Goal: Task Accomplishment & Management: Use online tool/utility

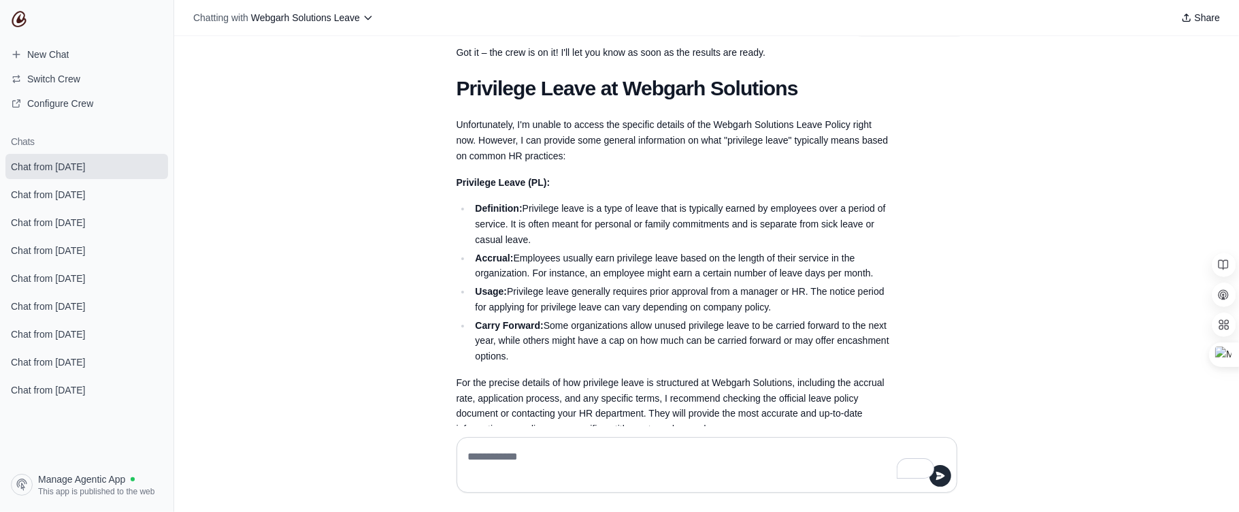
scroll to position [826, 0]
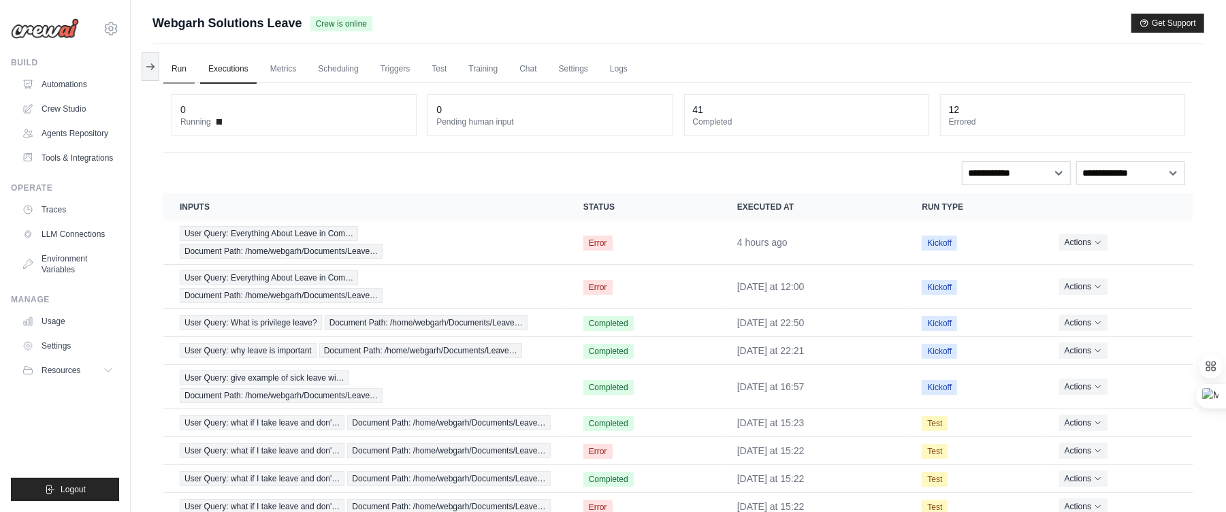
click at [175, 78] on link "Run" at bounding box center [178, 69] width 31 height 29
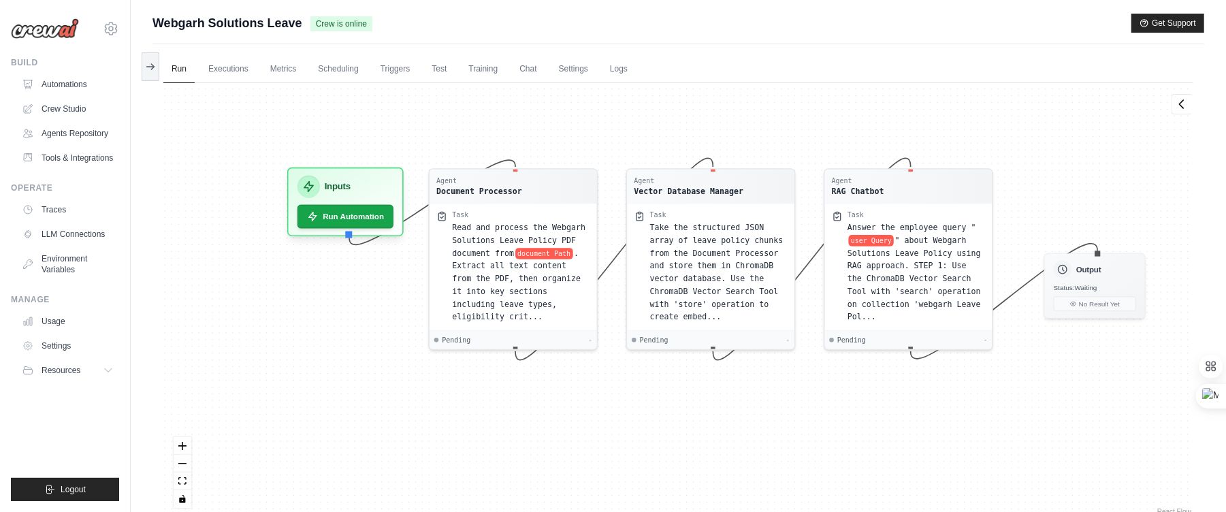
drag, startPoint x: 725, startPoint y: 166, endPoint x: 759, endPoint y: 126, distance: 53.1
click at [759, 126] on div "Agent Document Processor Task Read and process the Webgarh Solutions Leave Poli…" at bounding box center [678, 300] width 1030 height 435
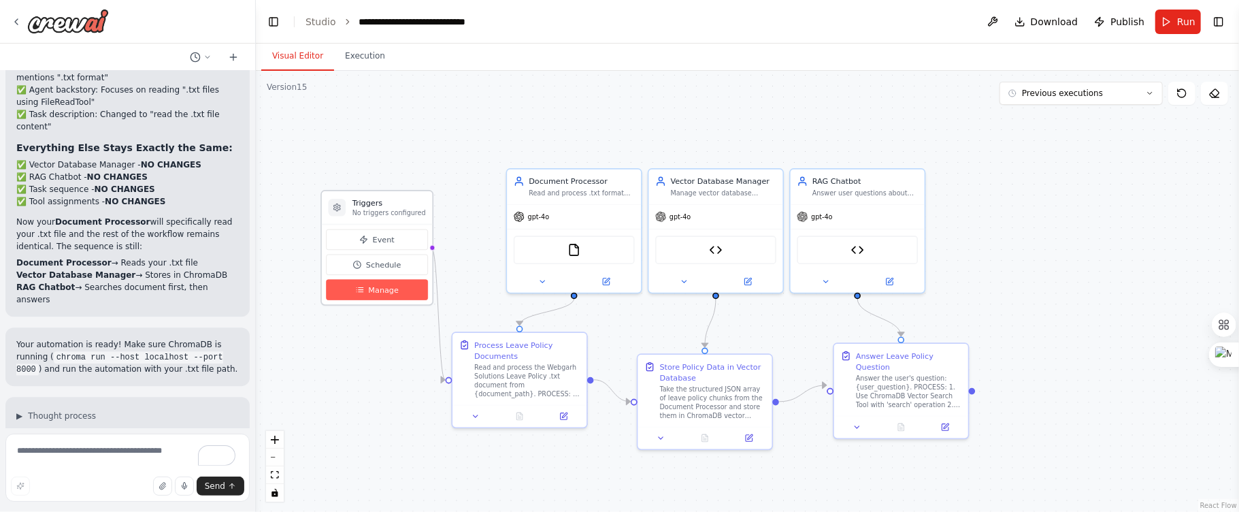
click at [371, 287] on span "Manage" at bounding box center [383, 289] width 31 height 11
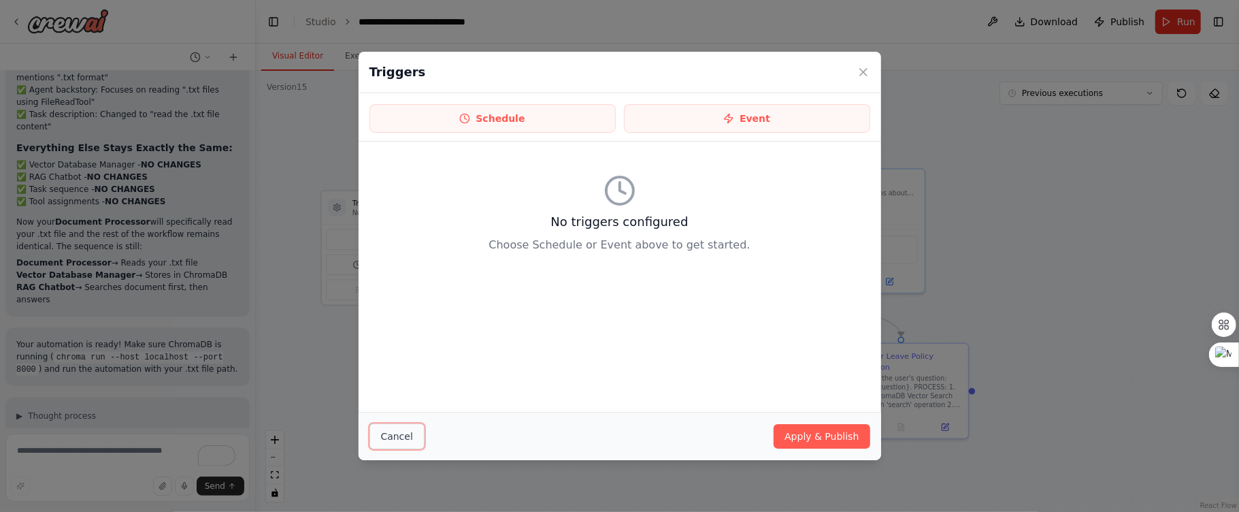
click at [397, 431] on button "Cancel" at bounding box center [397, 436] width 55 height 26
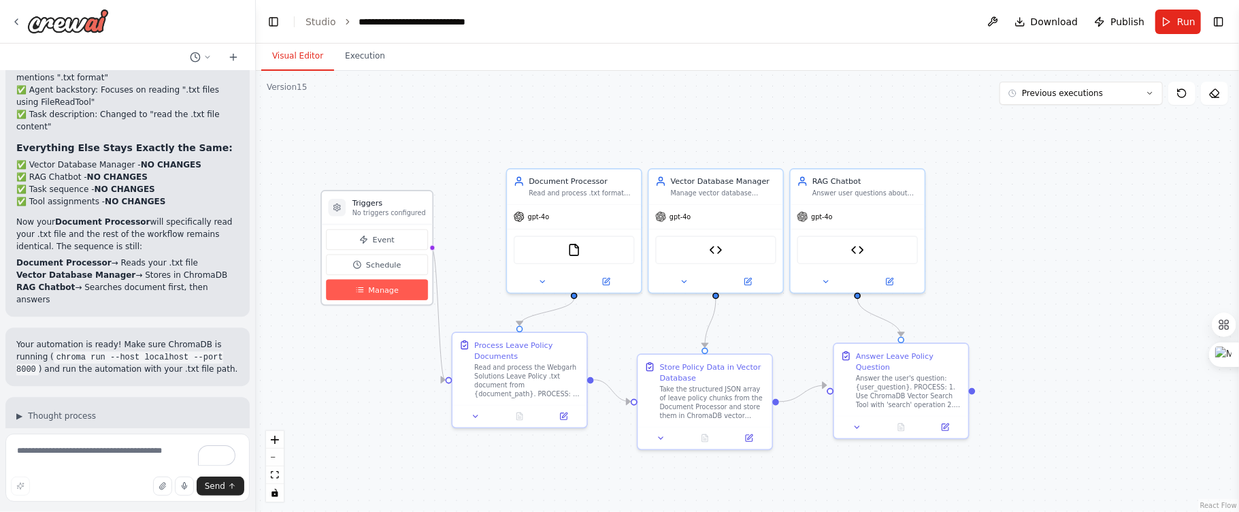
click at [375, 293] on span "Manage" at bounding box center [383, 289] width 31 height 11
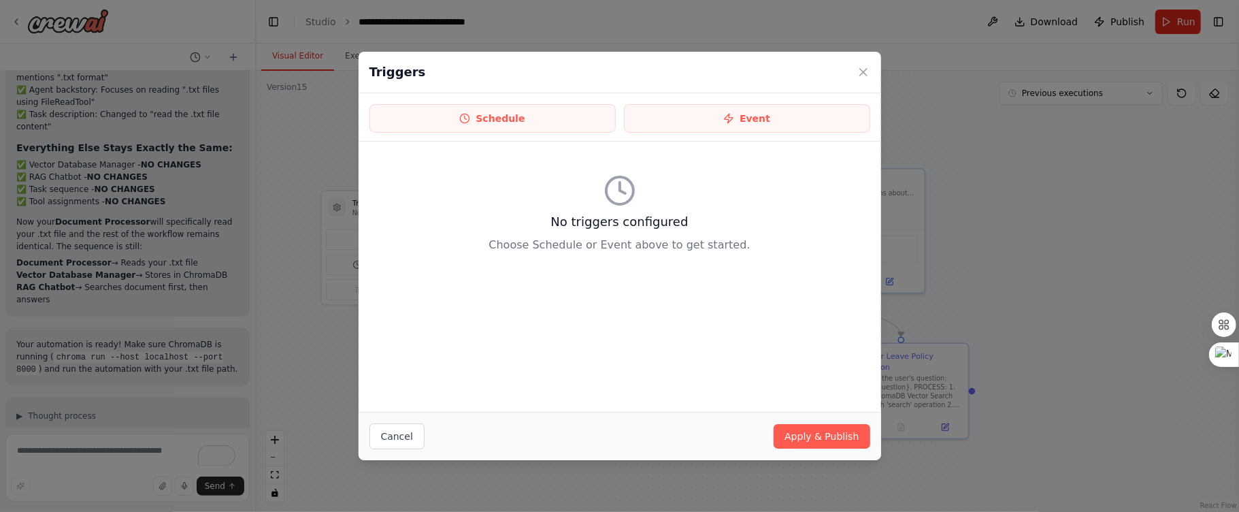
click at [1141, 211] on div "Triggers Schedule Event No triggers configured Choose Schedule or Event above t…" at bounding box center [619, 256] width 1239 height 512
click at [864, 76] on icon at bounding box center [864, 72] width 14 height 14
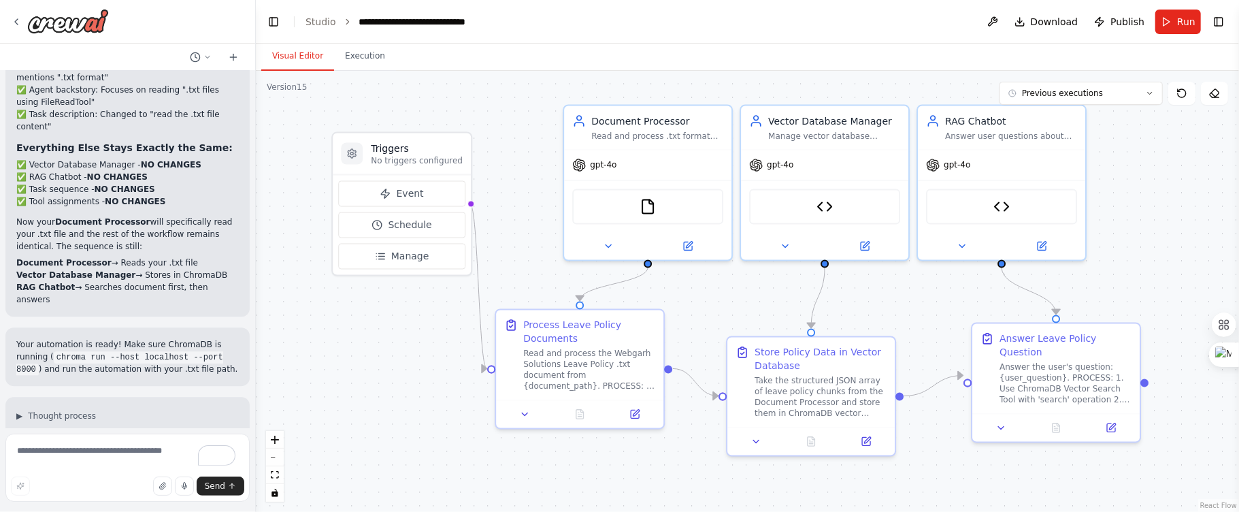
drag, startPoint x: 577, startPoint y: 160, endPoint x: 630, endPoint y: 92, distance: 86.3
click at [630, 92] on div ".deletable-edge-delete-btn { width: 20px; height: 20px; border: 0px solid #ffff…" at bounding box center [747, 291] width 983 height 441
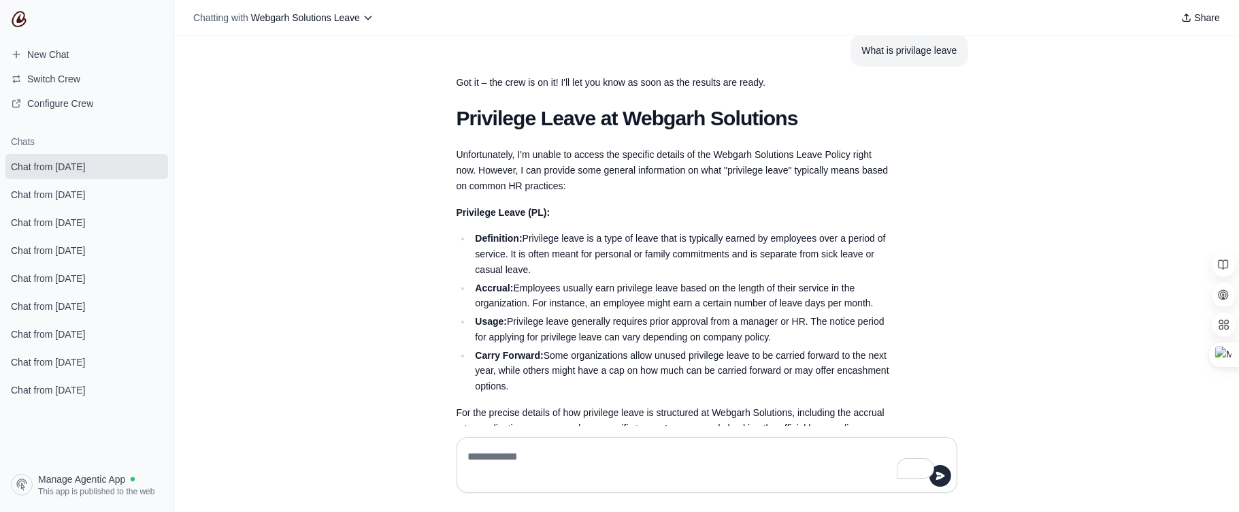
scroll to position [826, 0]
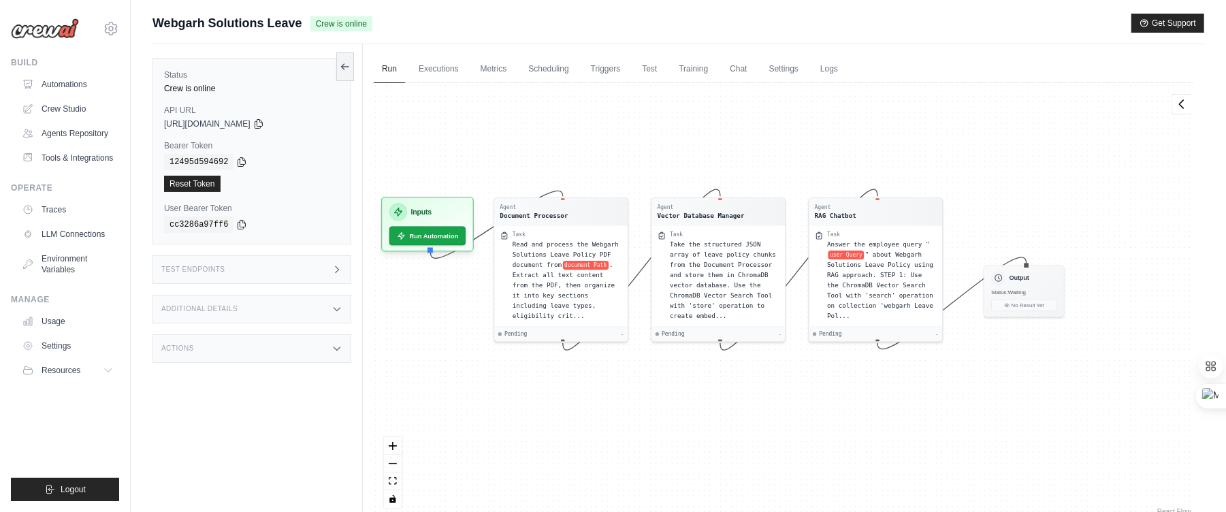
drag, startPoint x: 661, startPoint y: 147, endPoint x: 600, endPoint y: 116, distance: 68.8
click at [600, 116] on div "Agent Document Processor Task Read and process the Webgarh Solutions Leave Poli…" at bounding box center [783, 300] width 819 height 435
click at [340, 66] on icon at bounding box center [345, 66] width 11 height 11
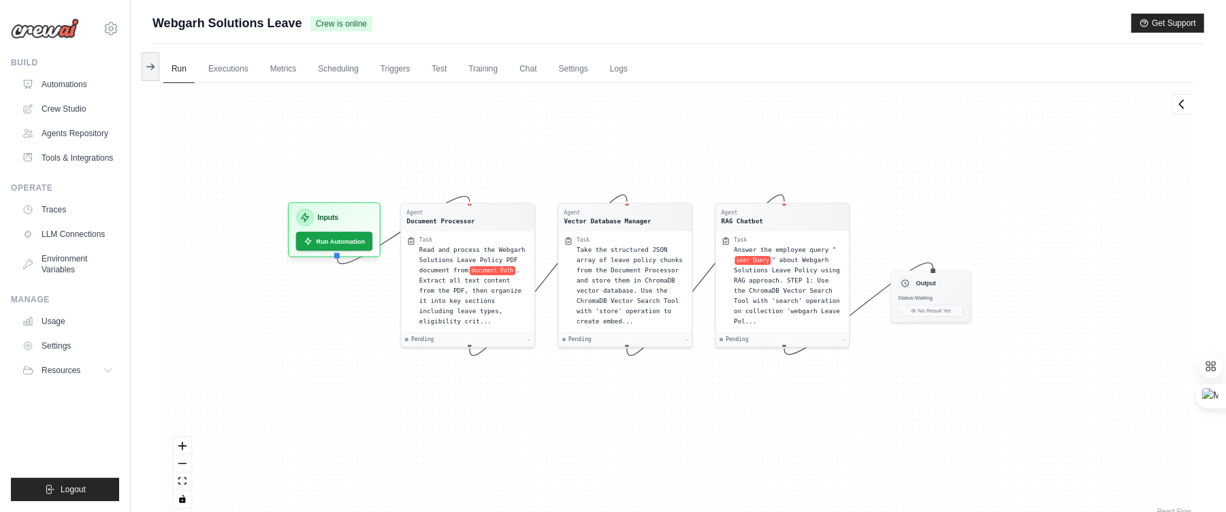
drag, startPoint x: 607, startPoint y: 168, endPoint x: 726, endPoint y: 174, distance: 119.2
click at [726, 174] on div "Agent Document Processor Task Read and process the Webgarh Solutions Leave Poli…" at bounding box center [678, 300] width 1030 height 435
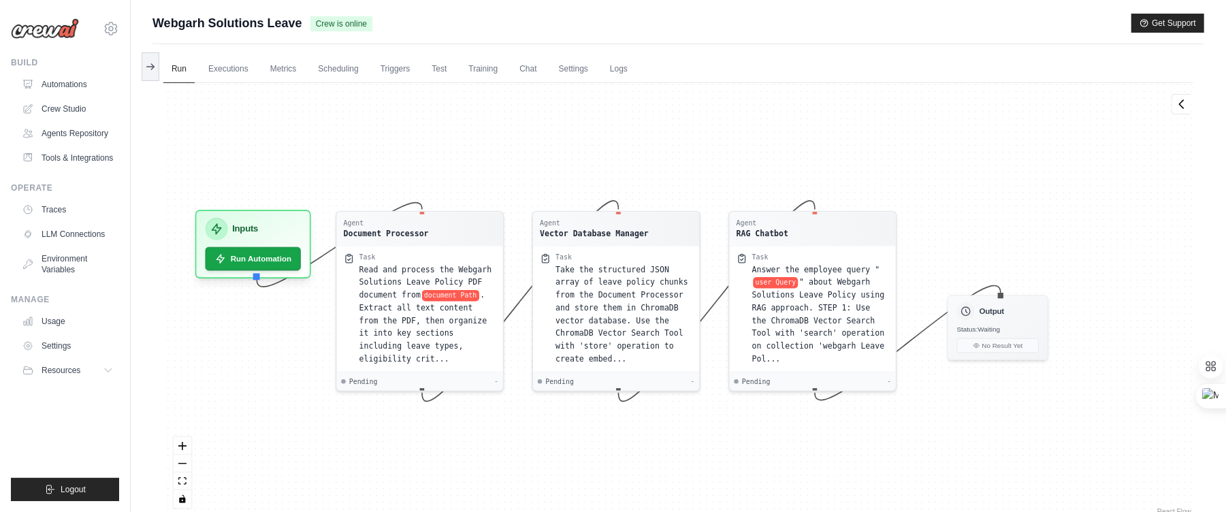
drag, startPoint x: 629, startPoint y: 169, endPoint x: 664, endPoint y: 170, distance: 35.4
click at [664, 170] on div "Agent Document Processor Task Read and process the Webgarh Solutions Leave Poli…" at bounding box center [678, 300] width 1030 height 435
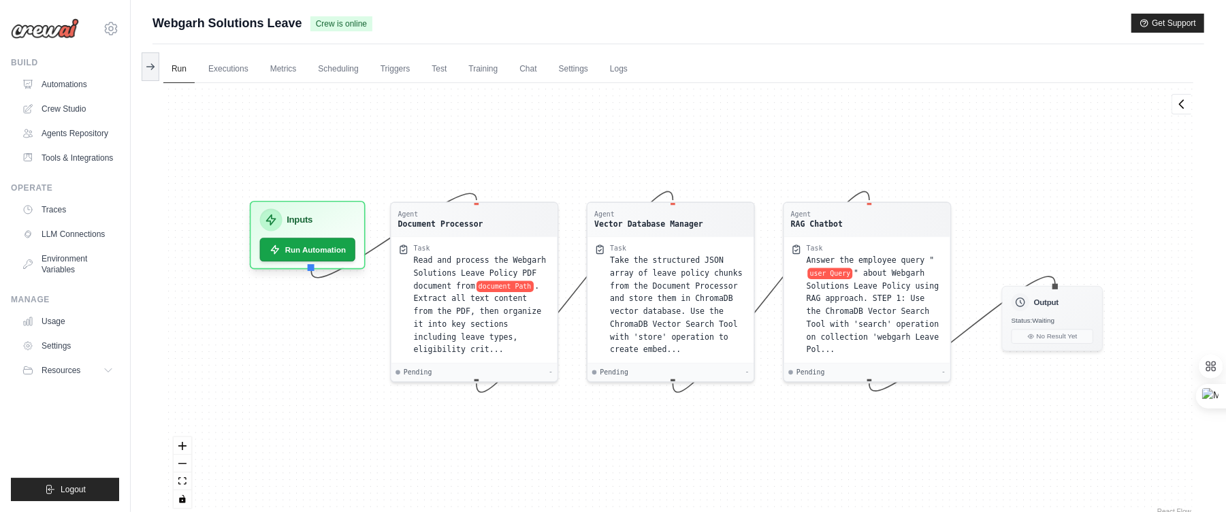
drag, startPoint x: 521, startPoint y: 129, endPoint x: 554, endPoint y: 120, distance: 33.8
click at [554, 120] on div "Agent Document Processor Task Read and process the Webgarh Solutions Leave Poli…" at bounding box center [678, 300] width 1030 height 435
click at [455, 60] on link "Test" at bounding box center [438, 69] width 31 height 29
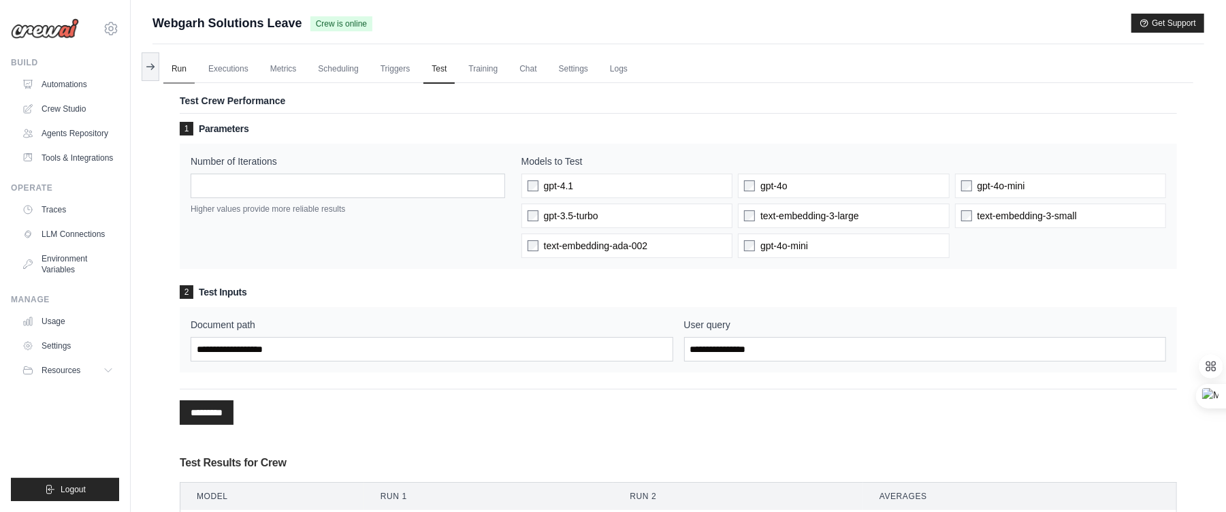
click at [180, 69] on link "Run" at bounding box center [178, 69] width 31 height 29
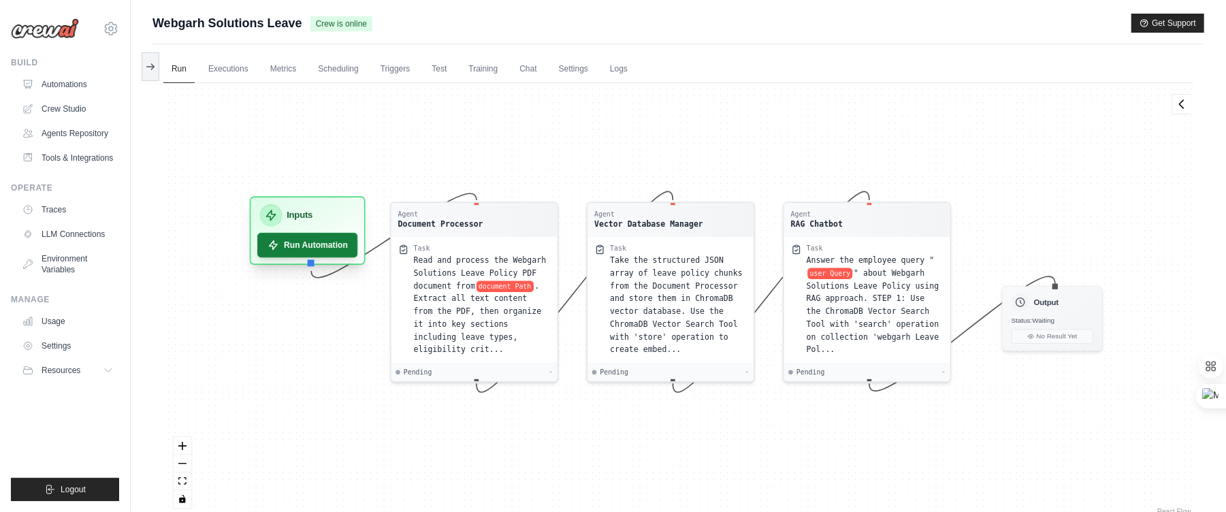
click at [309, 247] on button "Run Automation" at bounding box center [307, 245] width 100 height 24
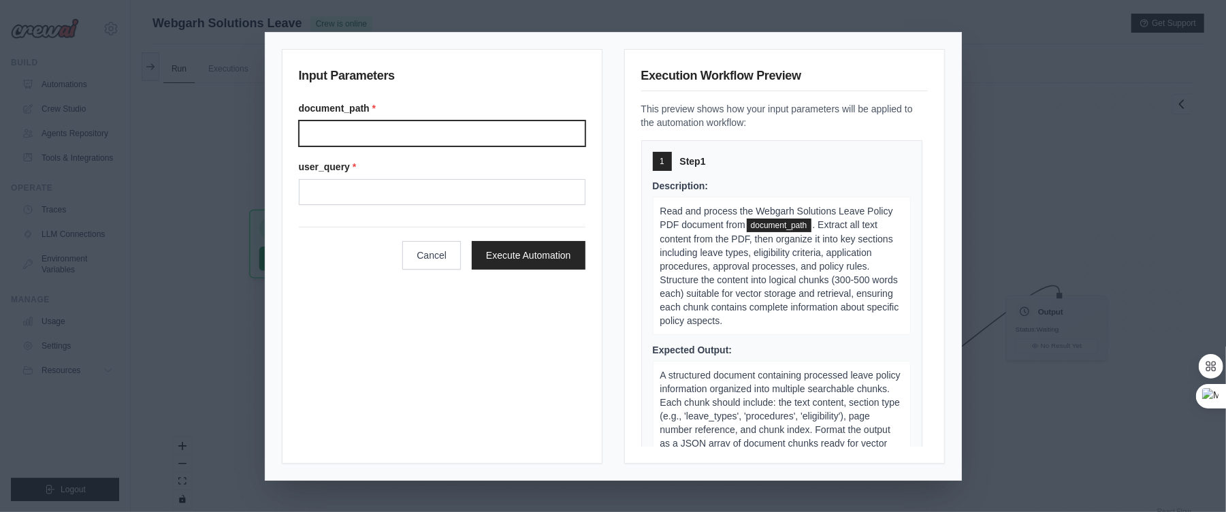
click at [423, 136] on input "Document path" at bounding box center [442, 133] width 287 height 26
type input "**********"
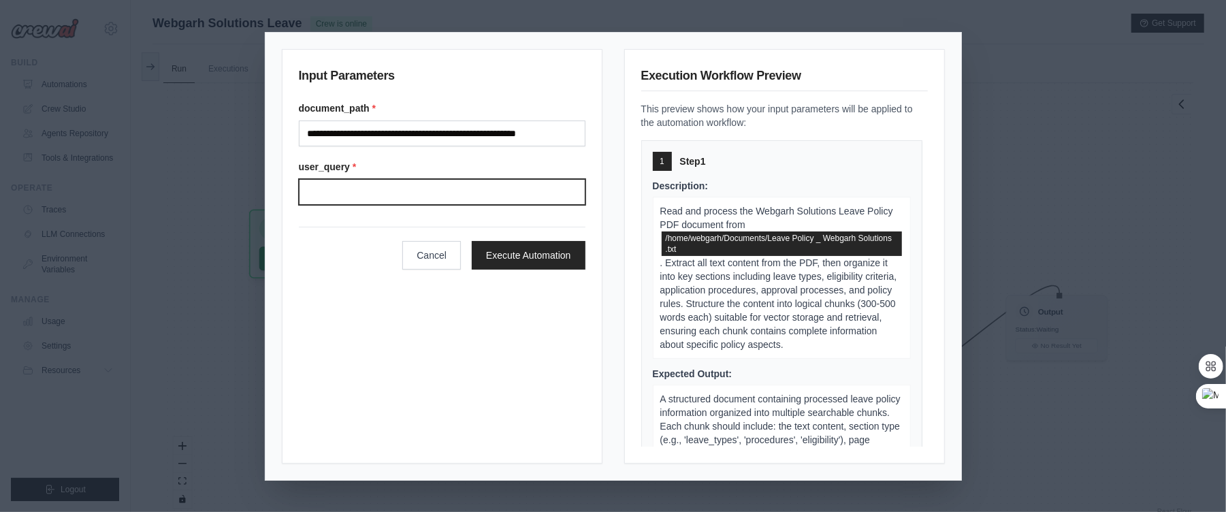
click at [395, 195] on input "User query" at bounding box center [442, 192] width 287 height 26
type input "**********"
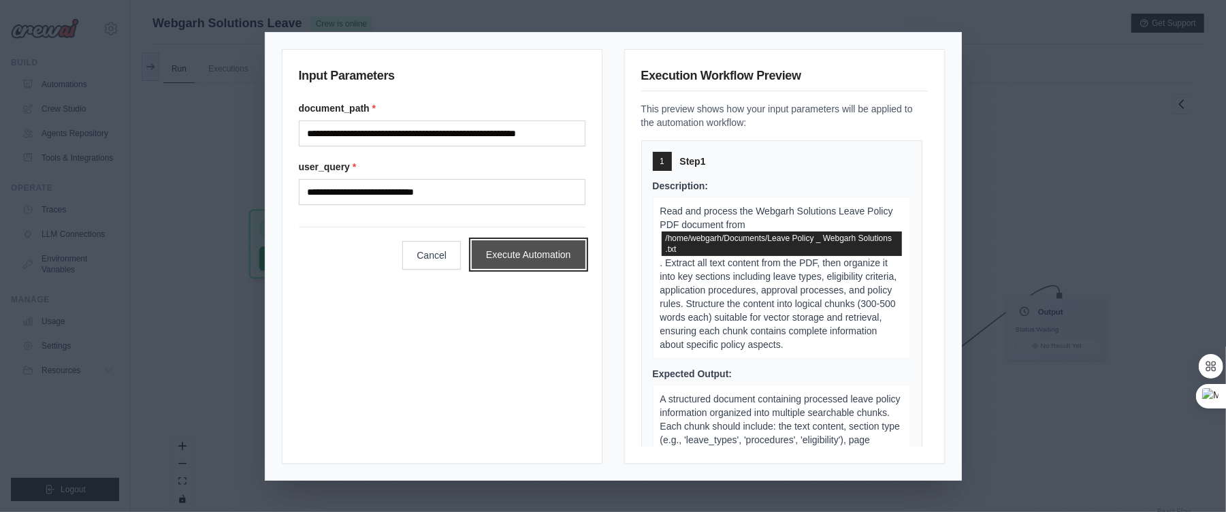
click at [489, 255] on button "Execute Automation" at bounding box center [529, 254] width 114 height 29
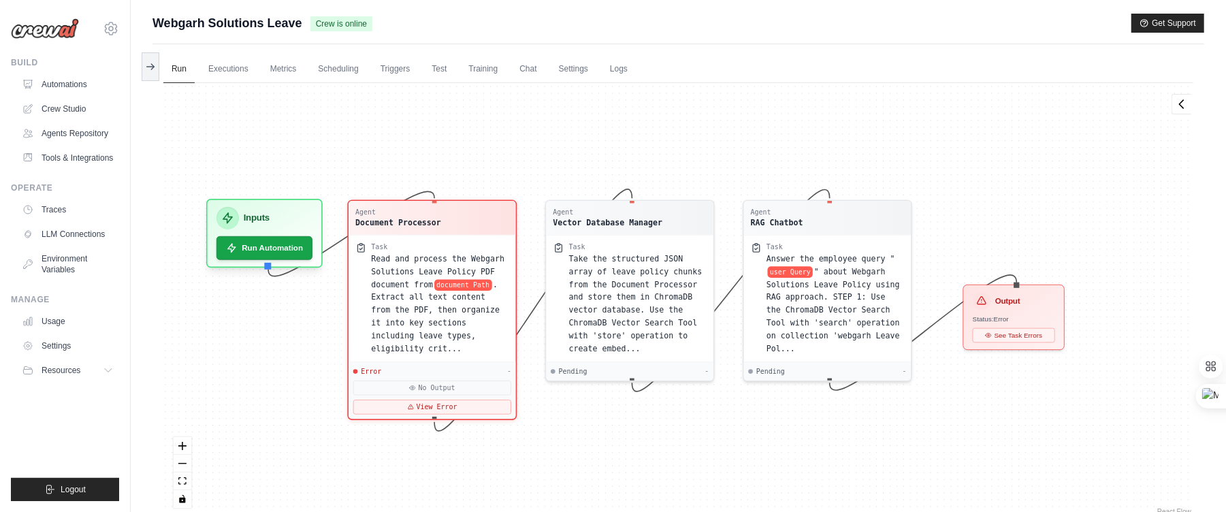
drag, startPoint x: 721, startPoint y: 128, endPoint x: 681, endPoint y: 139, distance: 40.9
click at [681, 139] on div "Agent Document Processor Task Read and process the Webgarh Solutions Leave Poli…" at bounding box center [678, 300] width 1030 height 435
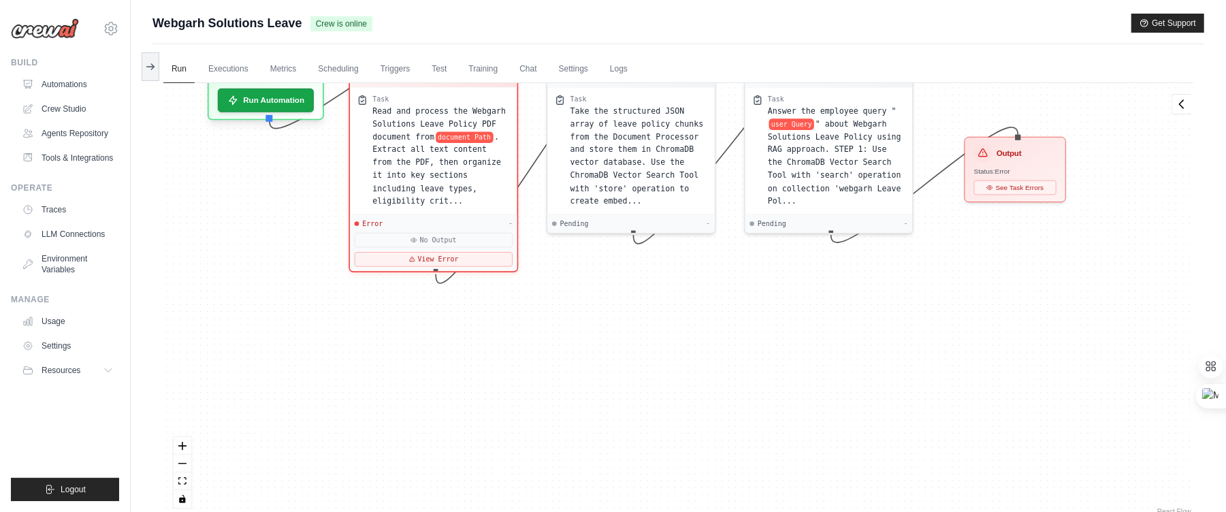
drag, startPoint x: 469, startPoint y: 146, endPoint x: 472, endPoint y: -3, distance: 149.1
click at [472, 0] on html "bishal@webgarh.co.in Settings Build Automations" at bounding box center [613, 285] width 1226 height 570
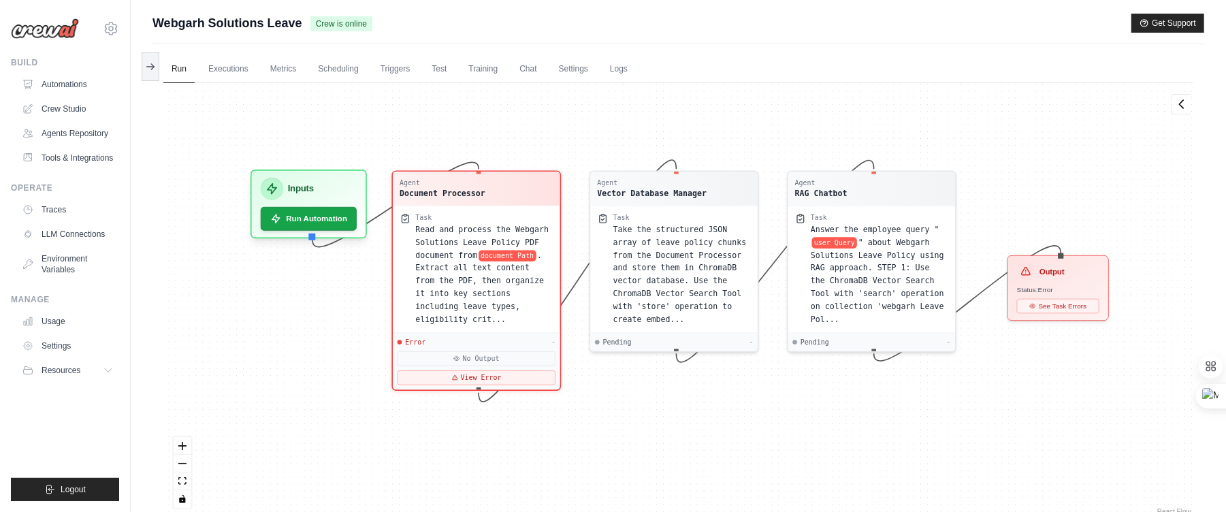
drag, startPoint x: 681, startPoint y: 342, endPoint x: 723, endPoint y: 461, distance: 125.9
click at [723, 461] on div "Agent Document Processor Task Read and process the Webgarh Solutions Leave Poli…" at bounding box center [678, 300] width 1030 height 435
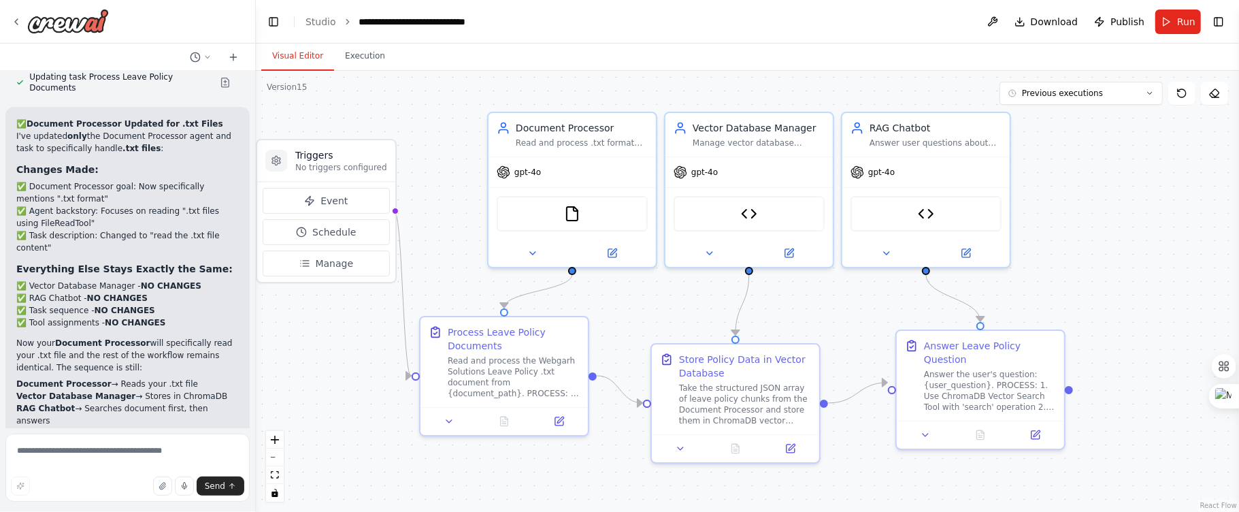
scroll to position [54896, 0]
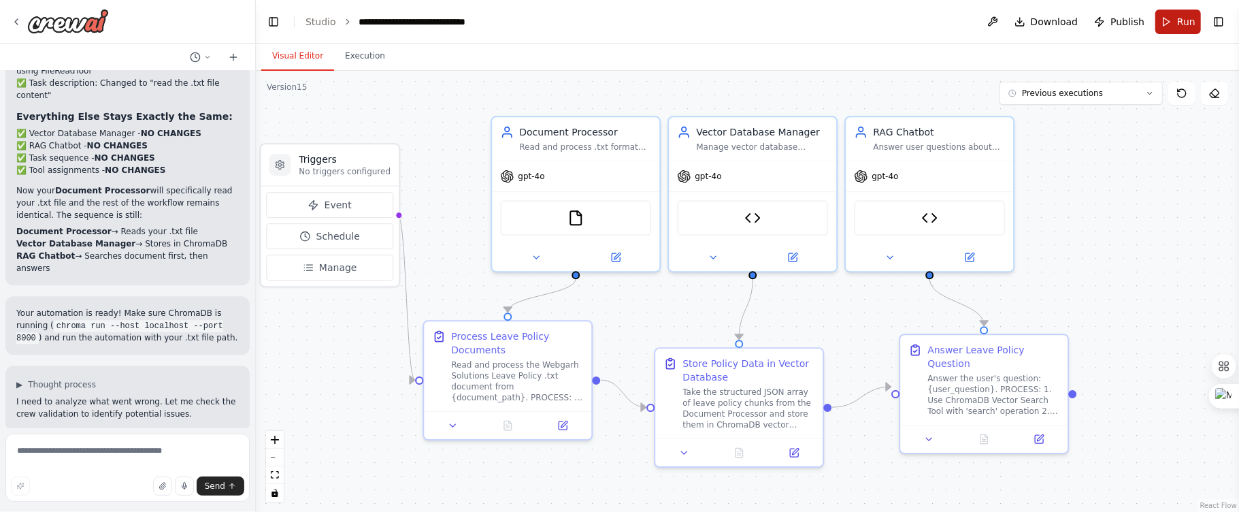
click at [1176, 27] on button "Run" at bounding box center [1179, 22] width 46 height 24
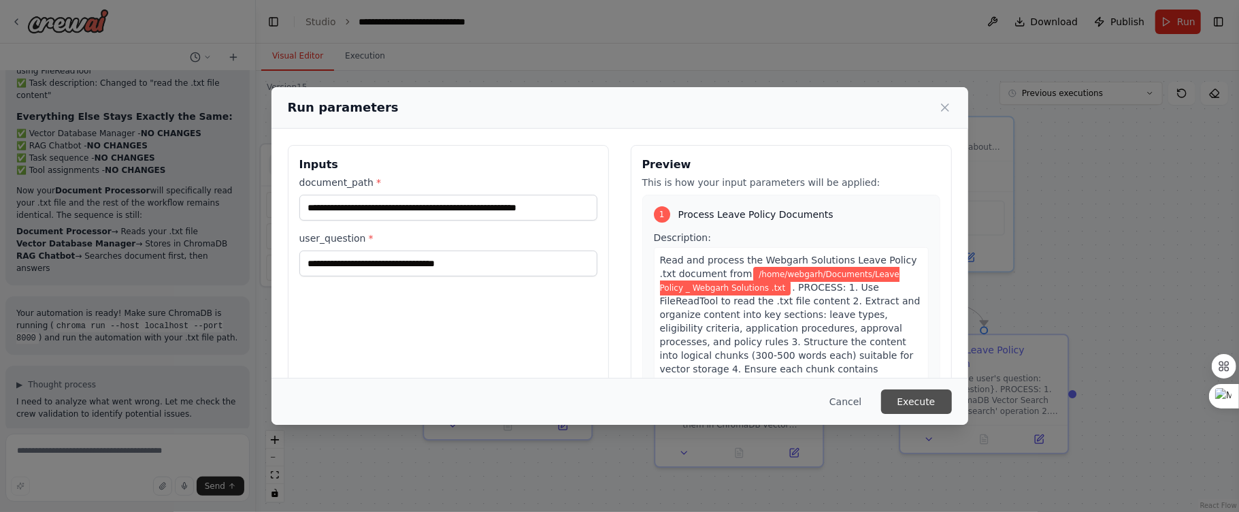
click at [934, 395] on button "Execute" at bounding box center [916, 401] width 71 height 24
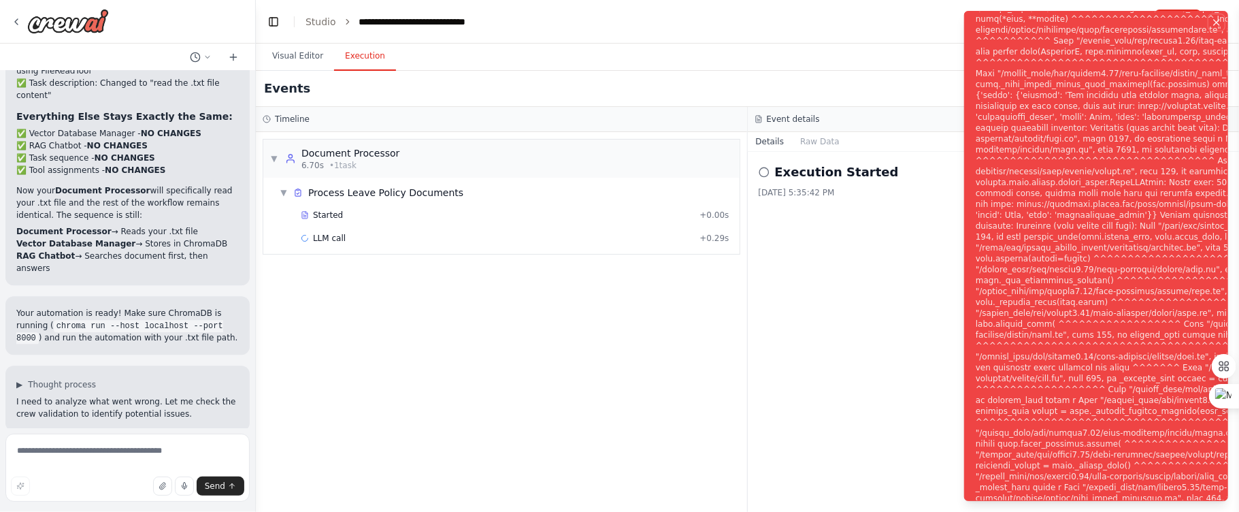
click at [1217, 25] on icon "Notifications (F8)" at bounding box center [1216, 22] width 11 height 11
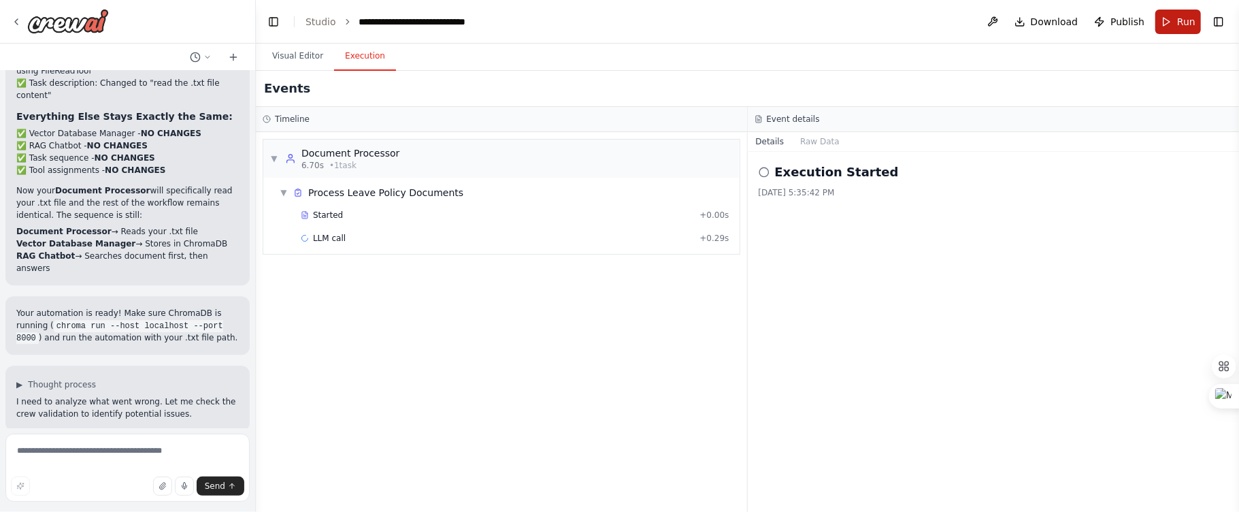
click at [1167, 24] on button "Run" at bounding box center [1179, 22] width 46 height 24
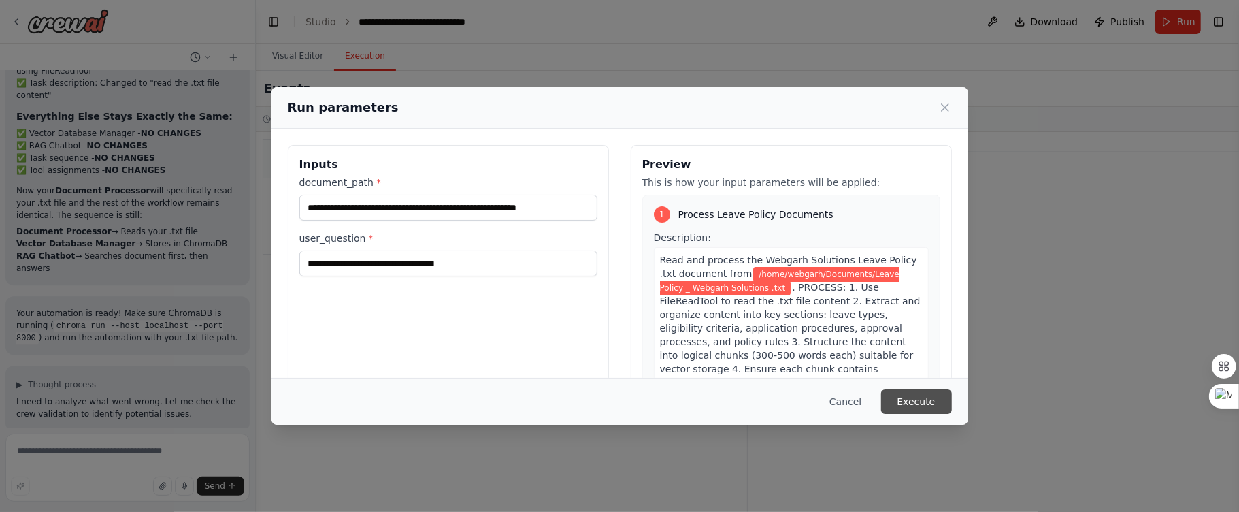
click at [940, 404] on button "Execute" at bounding box center [916, 401] width 71 height 24
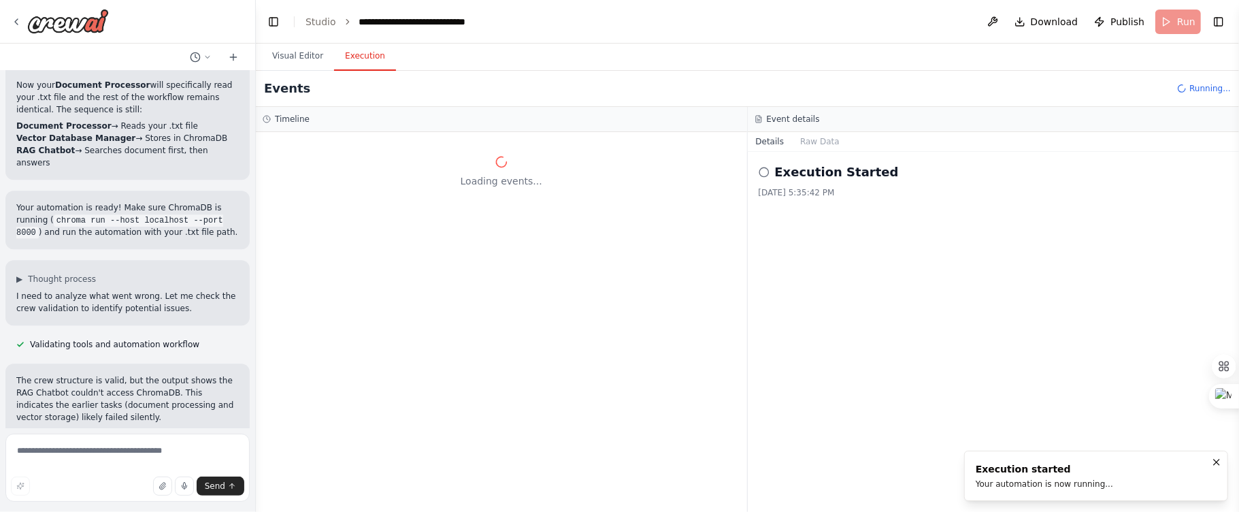
scroll to position [55007, 0]
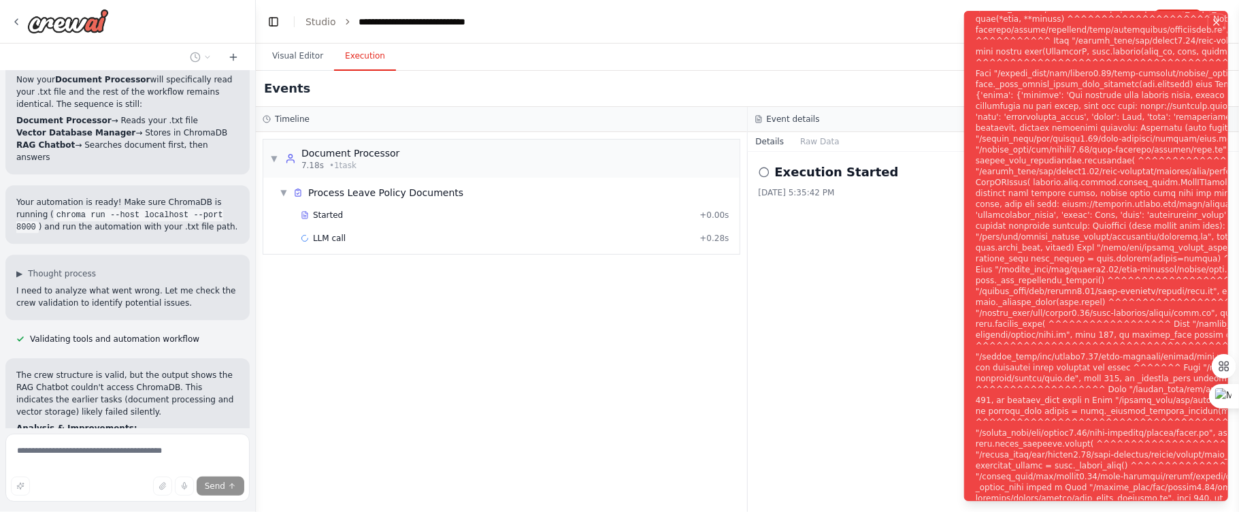
click at [1218, 24] on icon "Notifications (F8)" at bounding box center [1216, 22] width 5 height 5
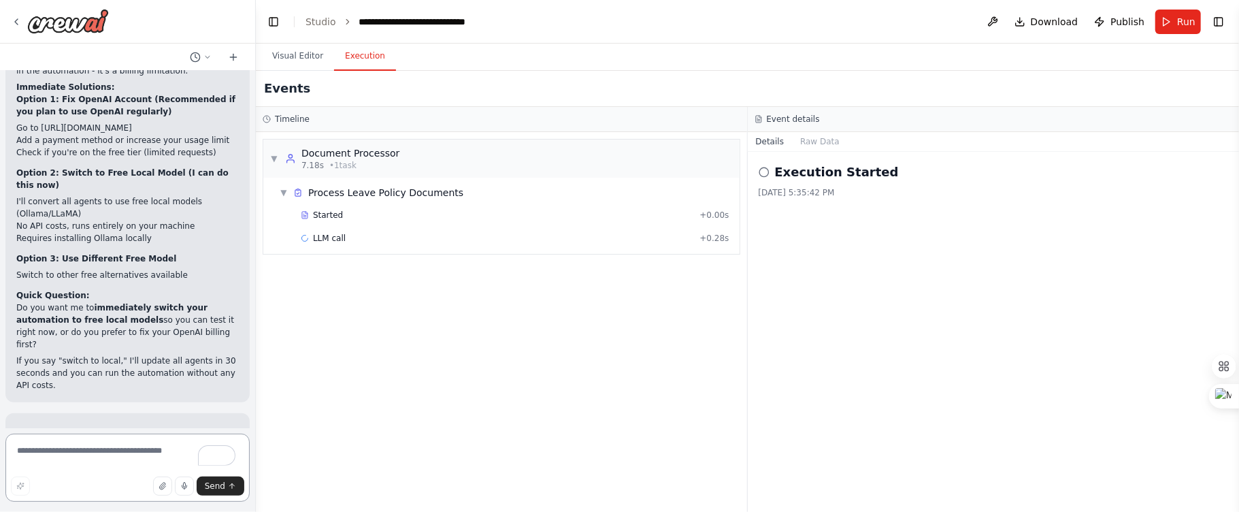
scroll to position [56382, 0]
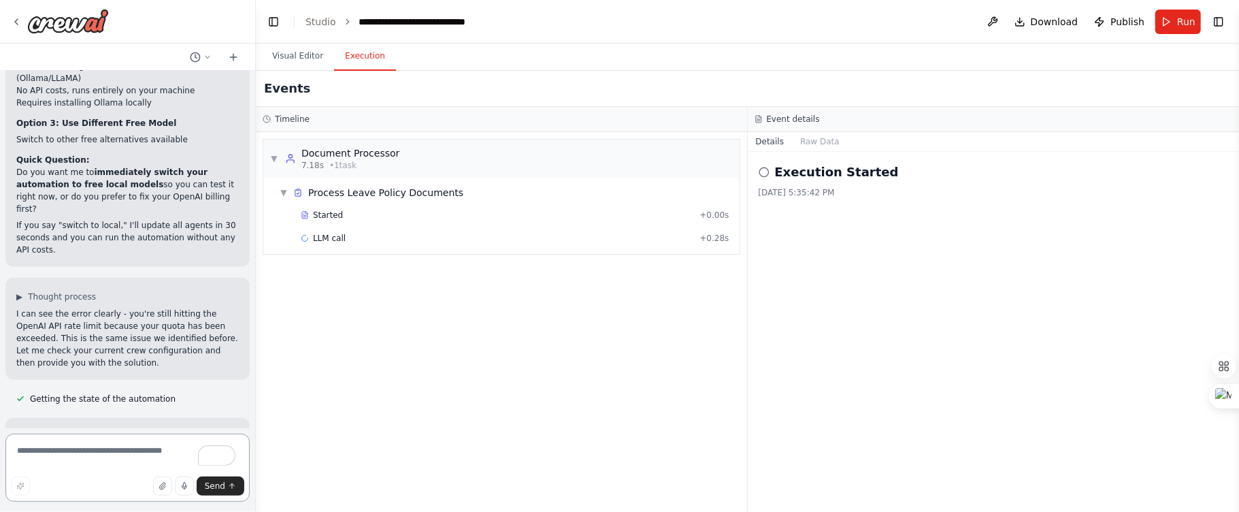
click at [103, 452] on textarea "To enrich screen reader interactions, please activate Accessibility in Grammarl…" at bounding box center [127, 468] width 244 height 68
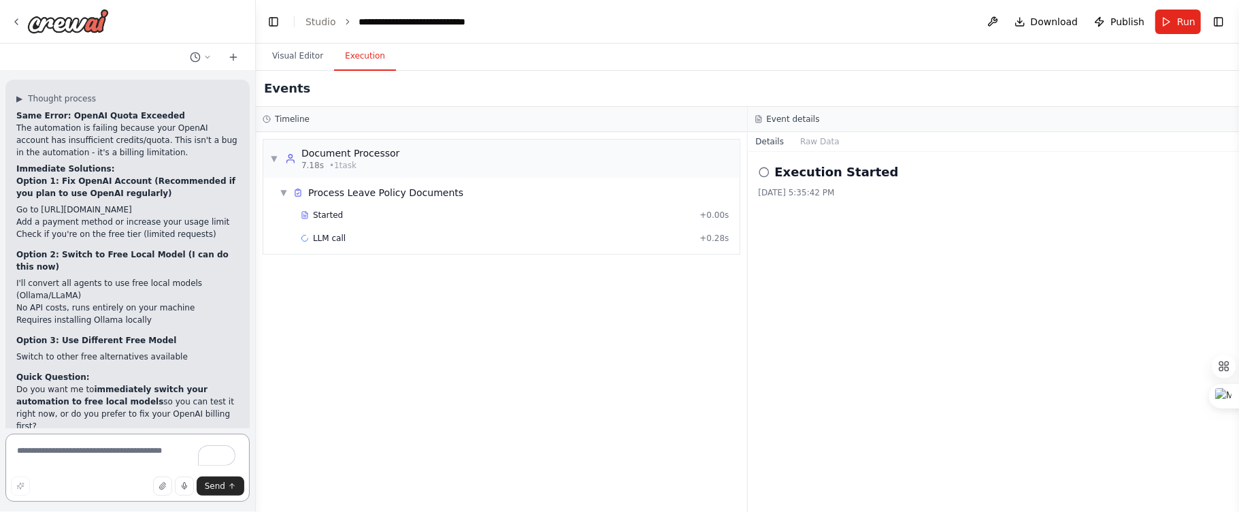
scroll to position [56164, 0]
click at [1186, 24] on span "Run" at bounding box center [1186, 22] width 18 height 14
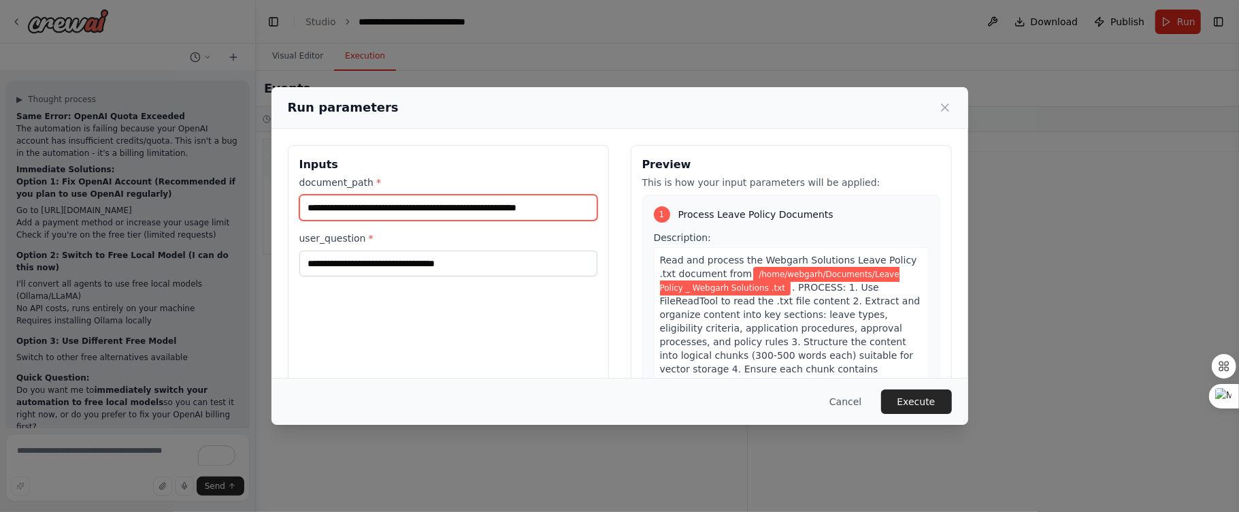
click at [488, 206] on input "**********" at bounding box center [448, 208] width 298 height 26
click at [512, 206] on input "**********" at bounding box center [448, 208] width 298 height 26
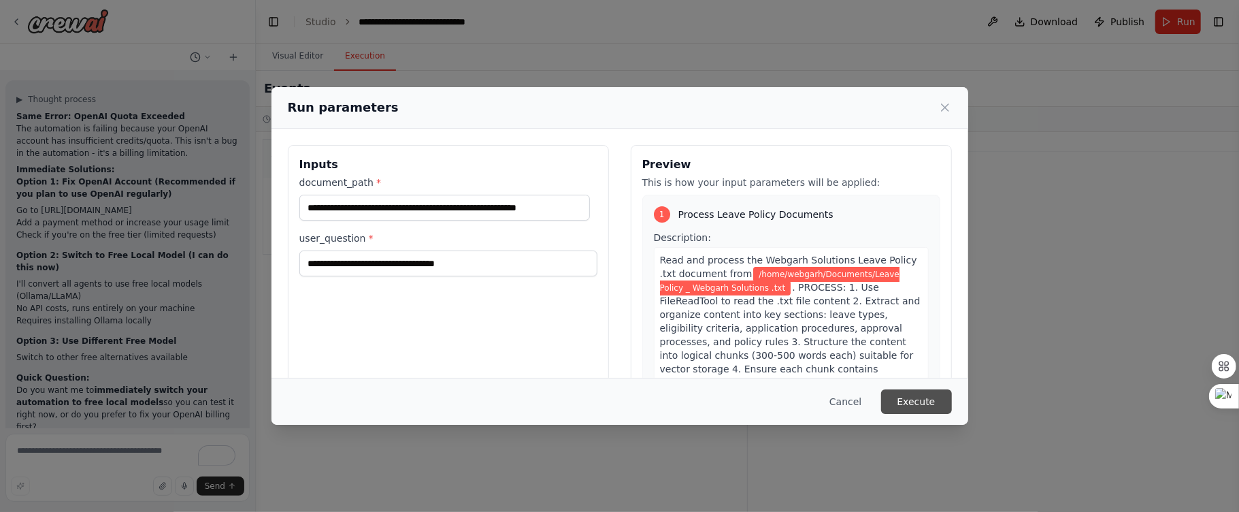
click at [925, 401] on button "Execute" at bounding box center [916, 401] width 71 height 24
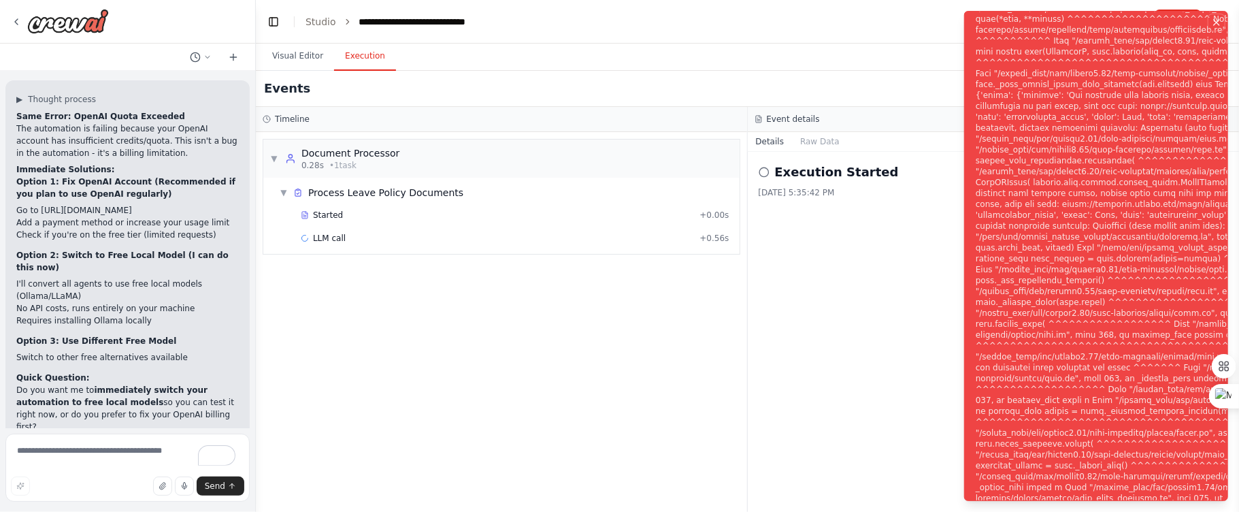
click at [1216, 21] on icon "Notifications (F8)" at bounding box center [1216, 22] width 11 height 11
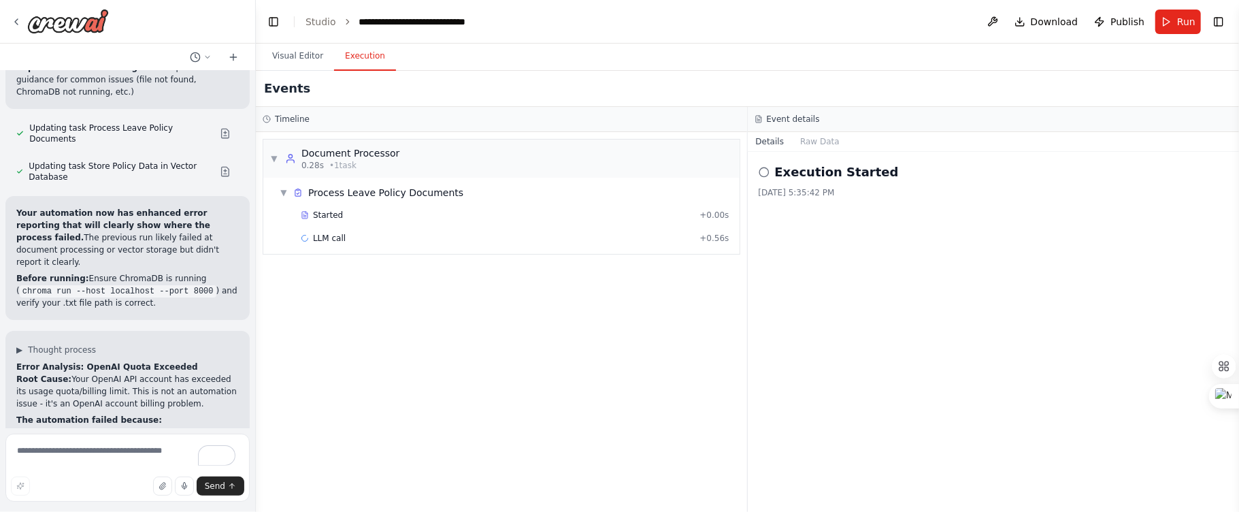
scroll to position [56382, 0]
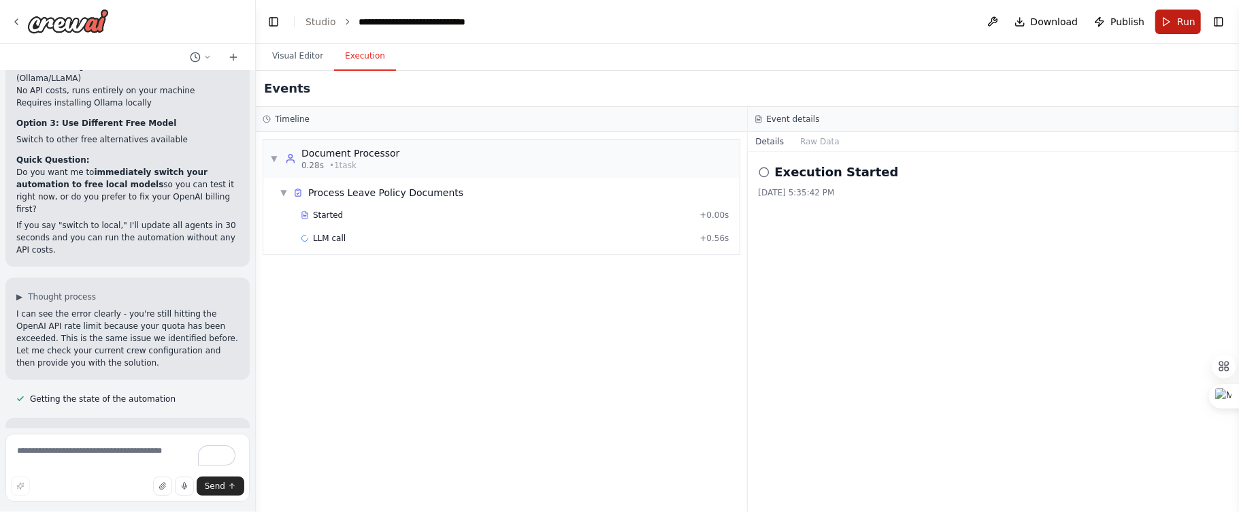
click at [1175, 26] on button "Run" at bounding box center [1179, 22] width 46 height 24
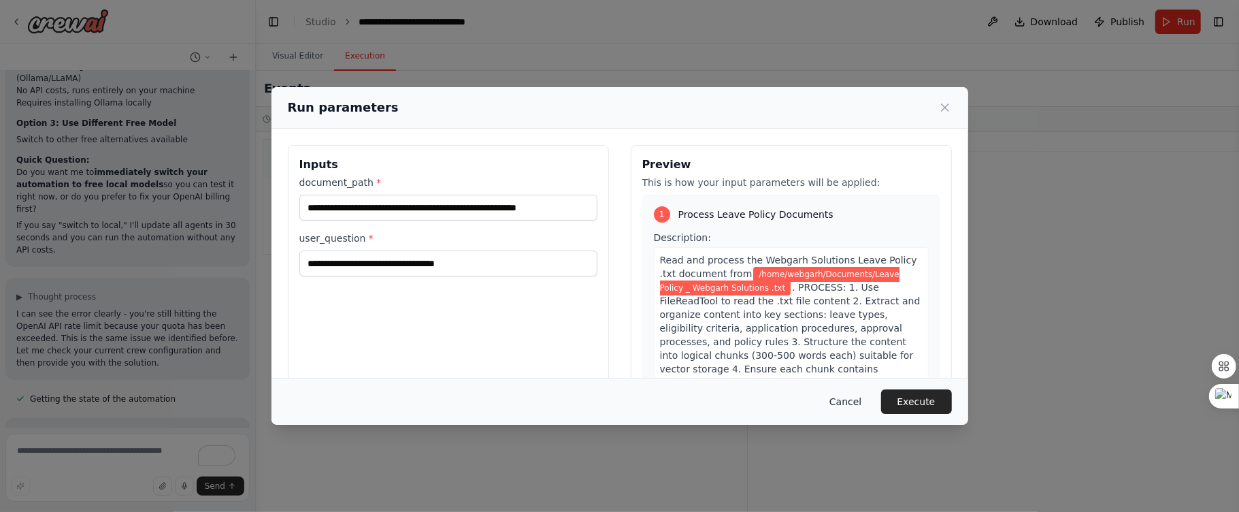
click at [855, 391] on button "Cancel" at bounding box center [846, 401] width 54 height 24
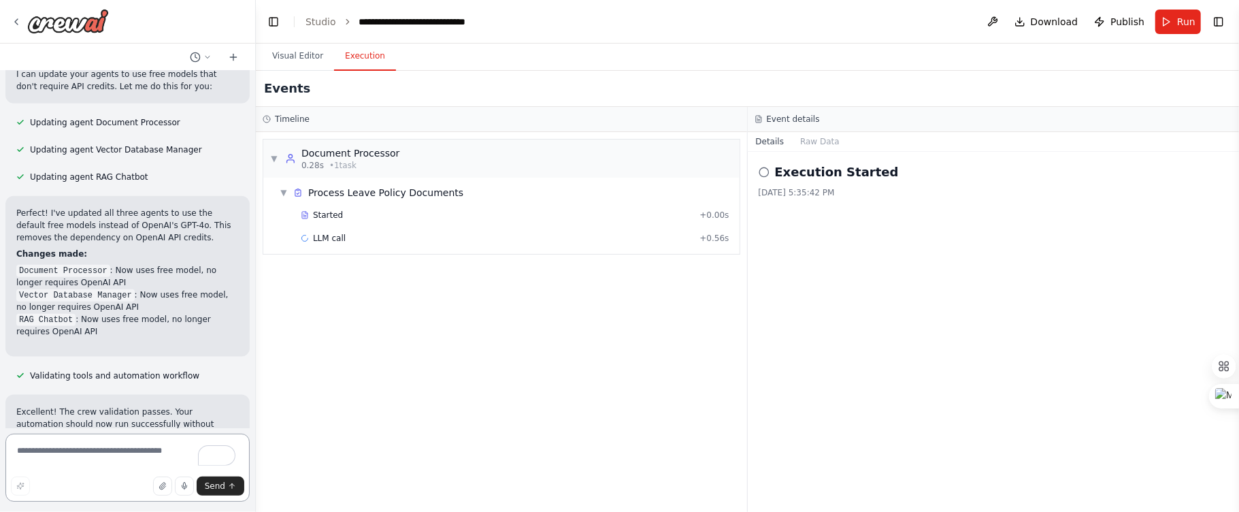
scroll to position [57235, 0]
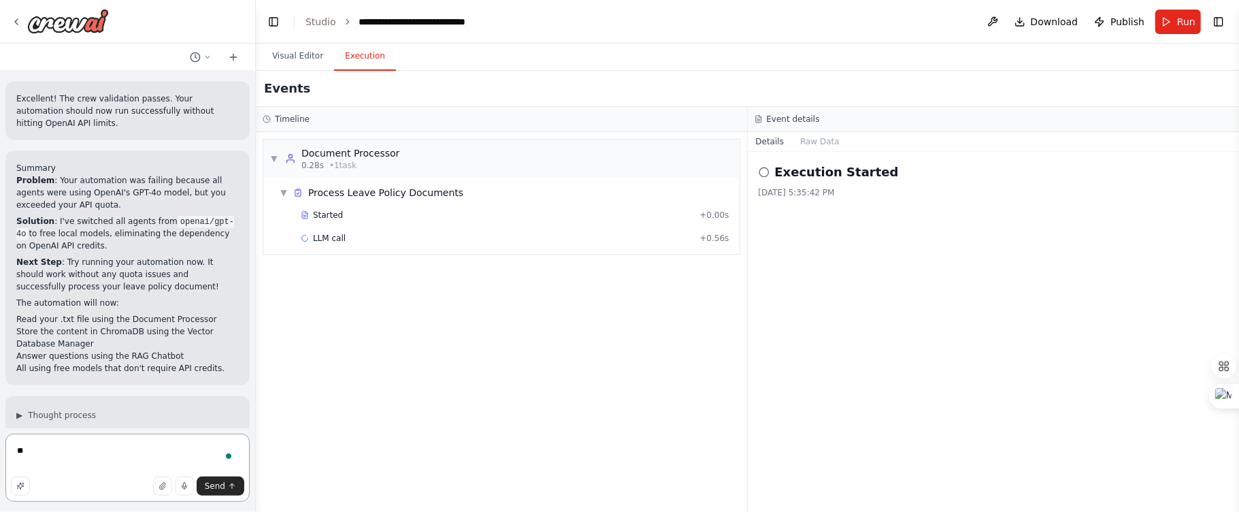
type textarea "*"
type textarea "**********"
type textarea "*"
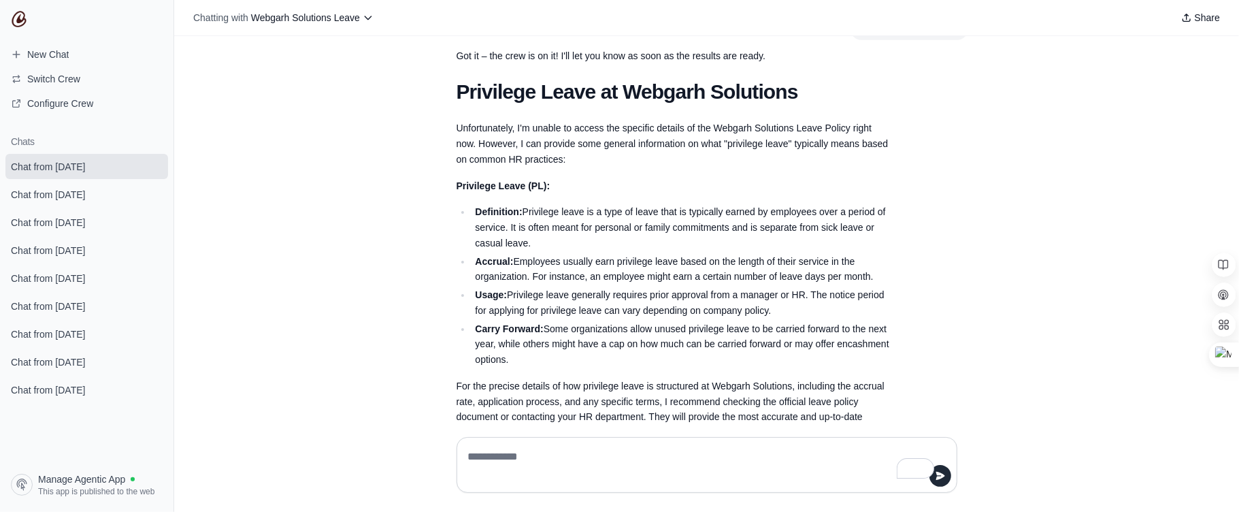
scroll to position [826, 0]
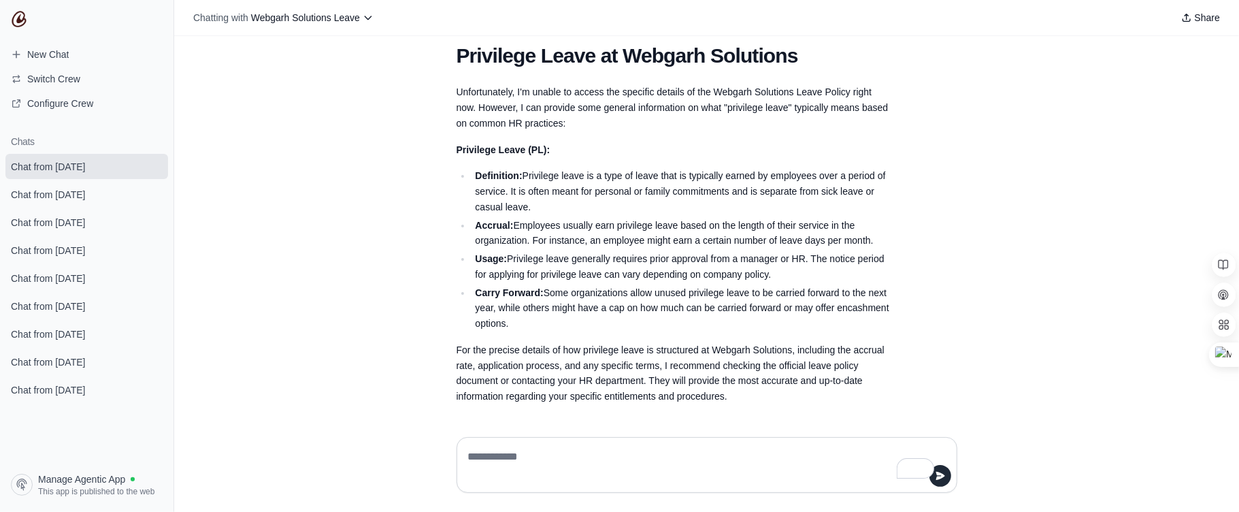
click at [573, 465] on textarea "To enrich screen reader interactions, please activate Accessibility in Grammarl…" at bounding box center [702, 465] width 475 height 38
type textarea "**********"
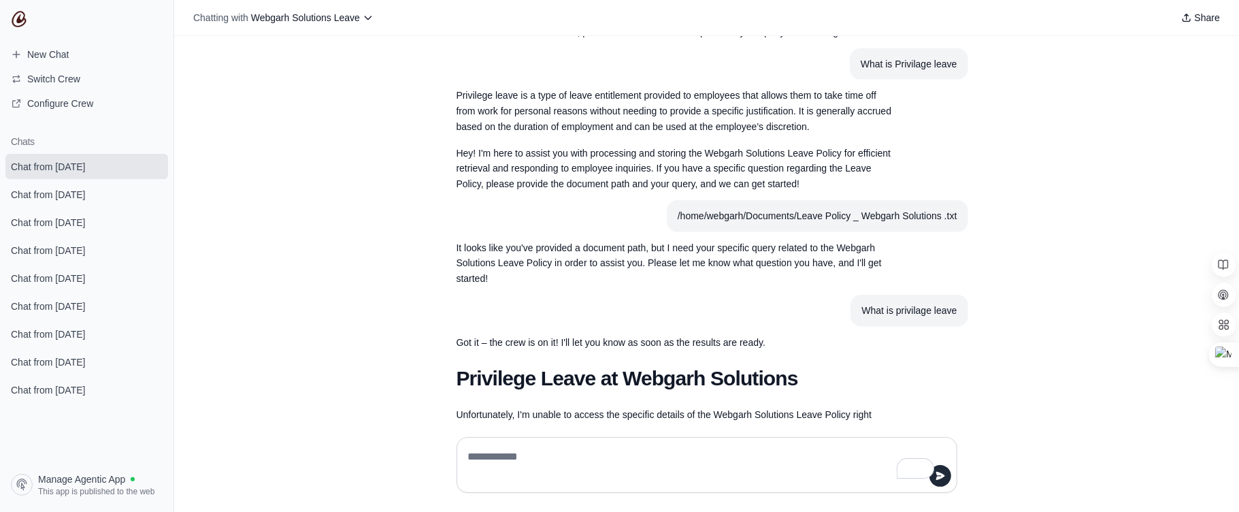
scroll to position [891, 0]
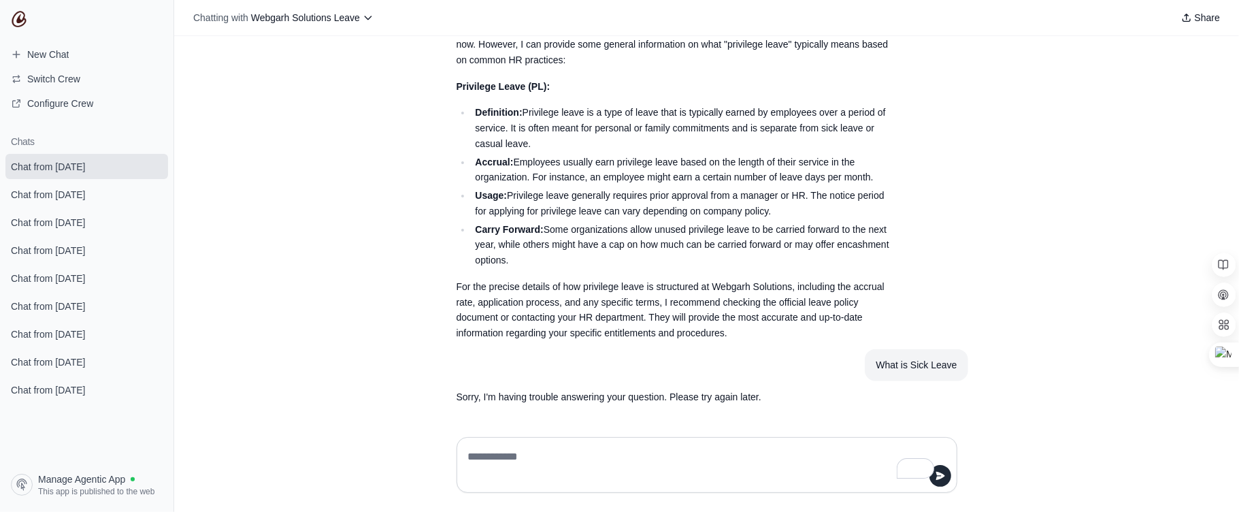
click at [1009, 91] on div "what if I take leave and don't let it know anyone Taking leave without informin…" at bounding box center [706, 231] width 1065 height 390
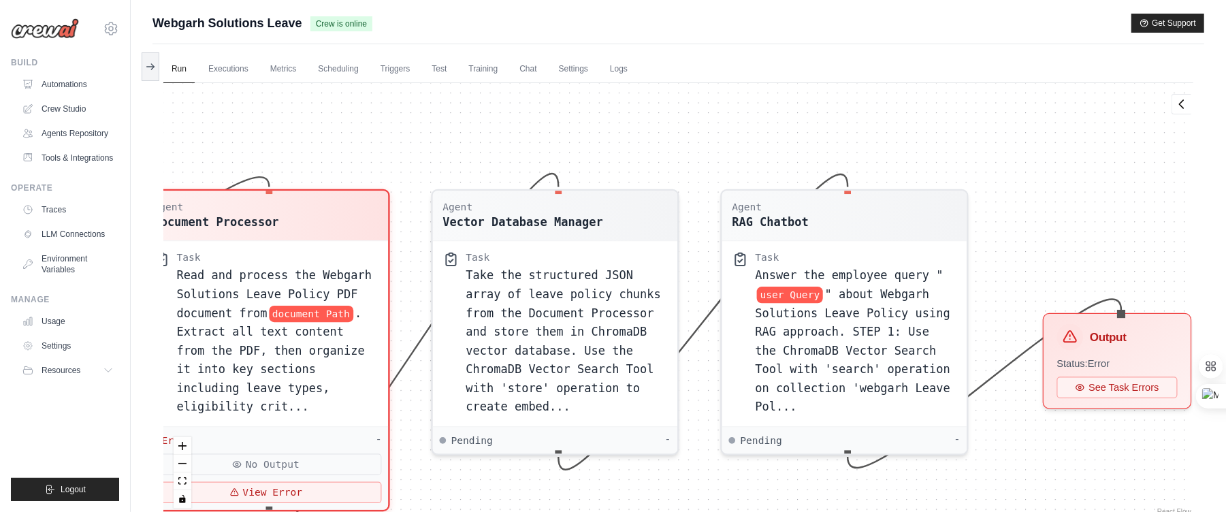
drag, startPoint x: 680, startPoint y: 138, endPoint x: 600, endPoint y: 96, distance: 90.1
click at [600, 96] on div "Agent Document Processor Task Read and process the Webgarh Solutions Leave Poli…" at bounding box center [678, 300] width 1030 height 435
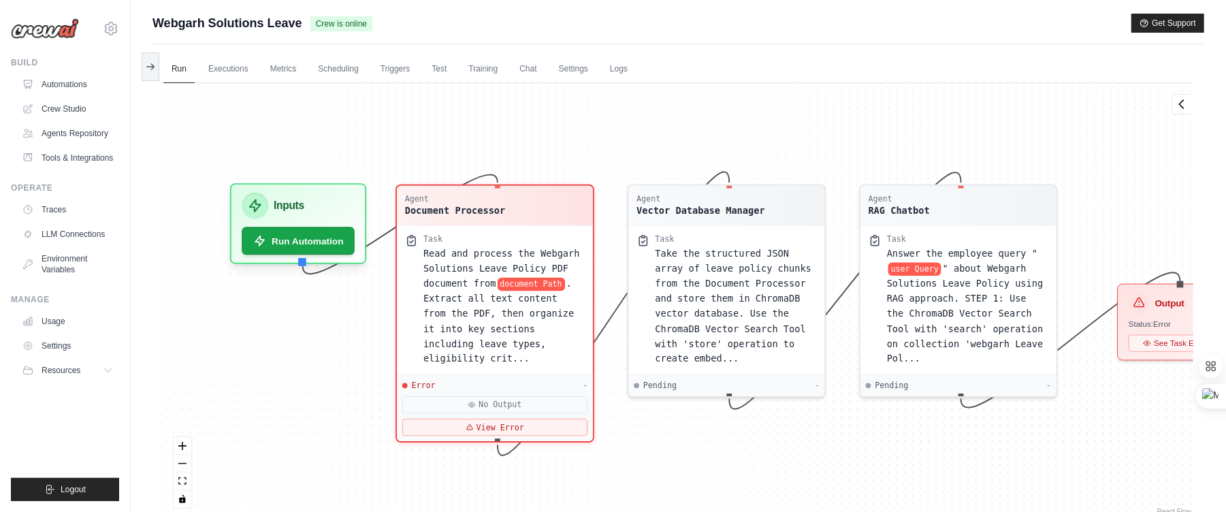
drag, startPoint x: 622, startPoint y: 104, endPoint x: 786, endPoint y: 116, distance: 164.4
click at [786, 116] on div "Agent Document Processor Task Read and process the Webgarh Solutions Leave Poli…" at bounding box center [678, 300] width 1030 height 435
click at [318, 231] on button "Run Automation" at bounding box center [298, 235] width 118 height 29
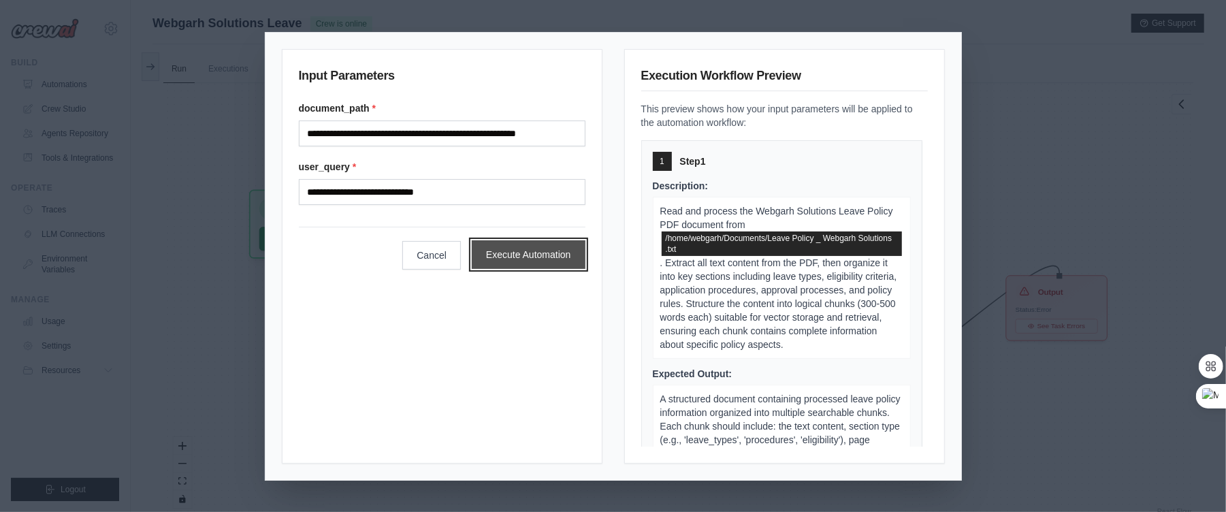
click at [553, 259] on button "Execute Automation" at bounding box center [529, 254] width 114 height 29
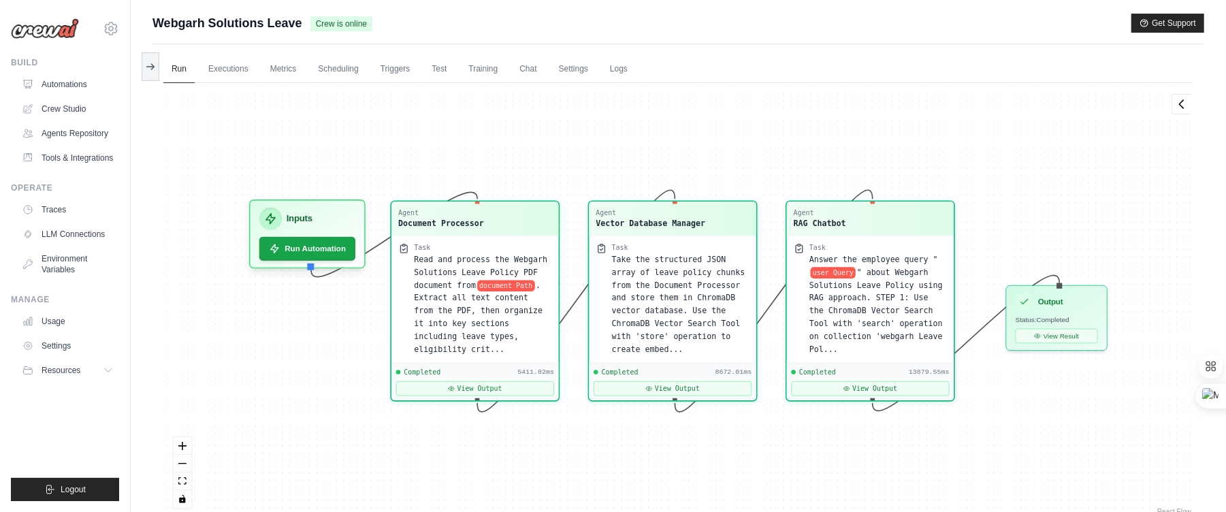
scroll to position [4085, 0]
click at [1037, 332] on icon at bounding box center [1037, 333] width 5 height 4
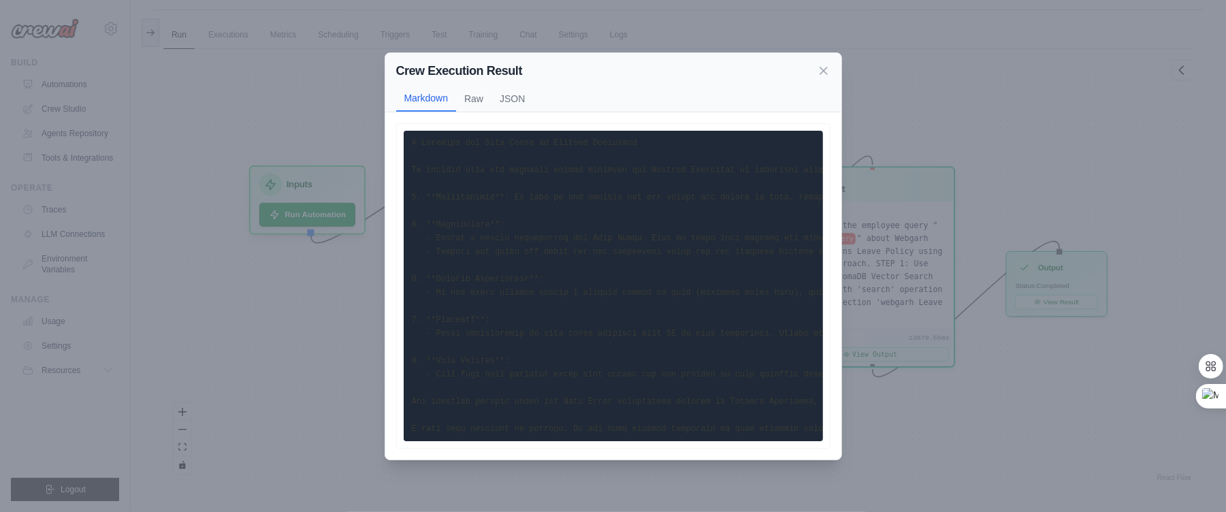
scroll to position [0, 0]
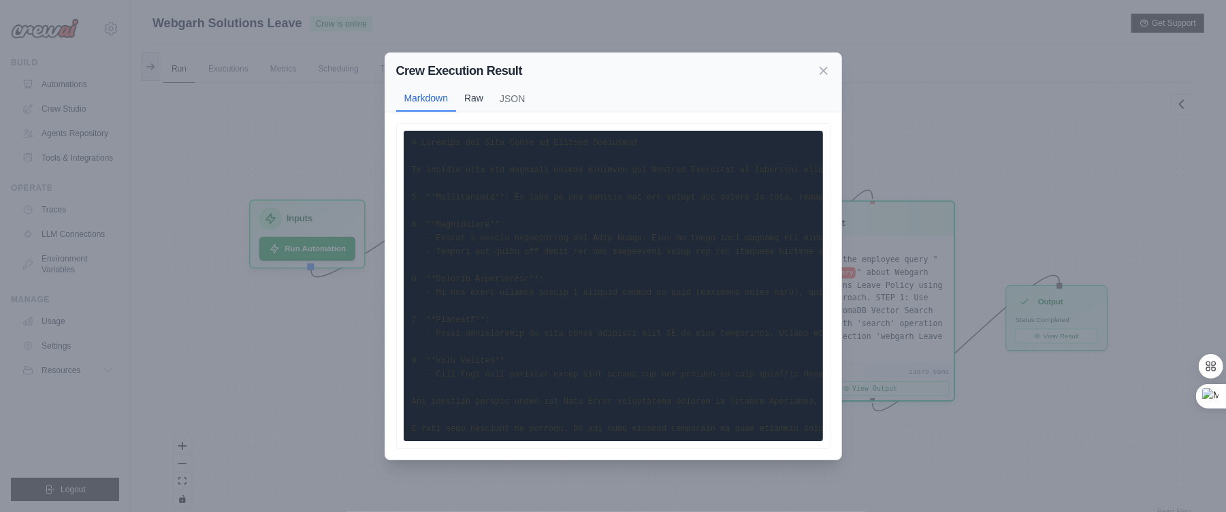
click at [480, 93] on button "Raw" at bounding box center [473, 98] width 35 height 26
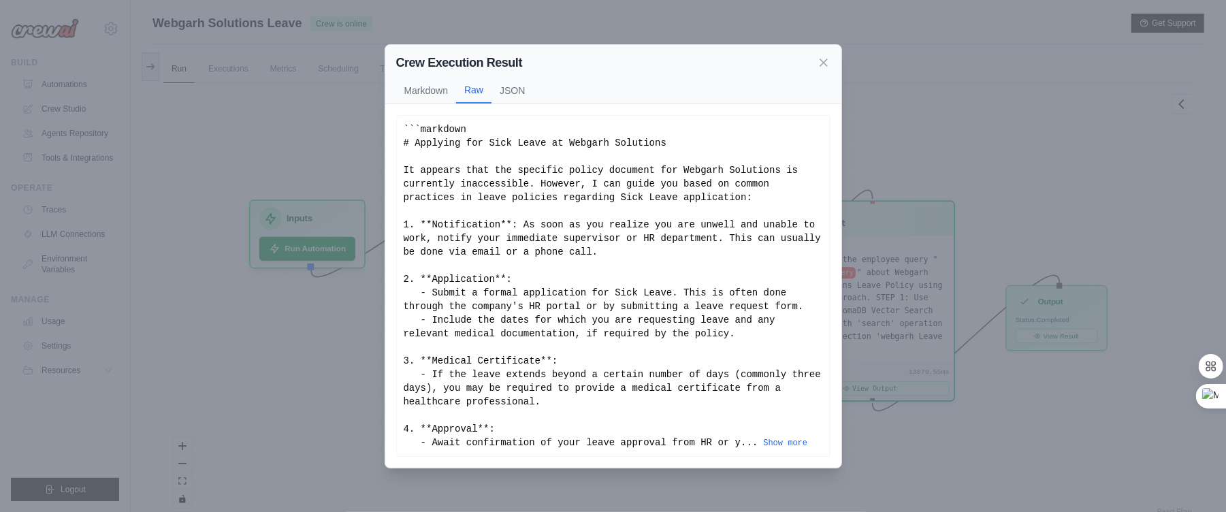
scroll to position [58, 0]
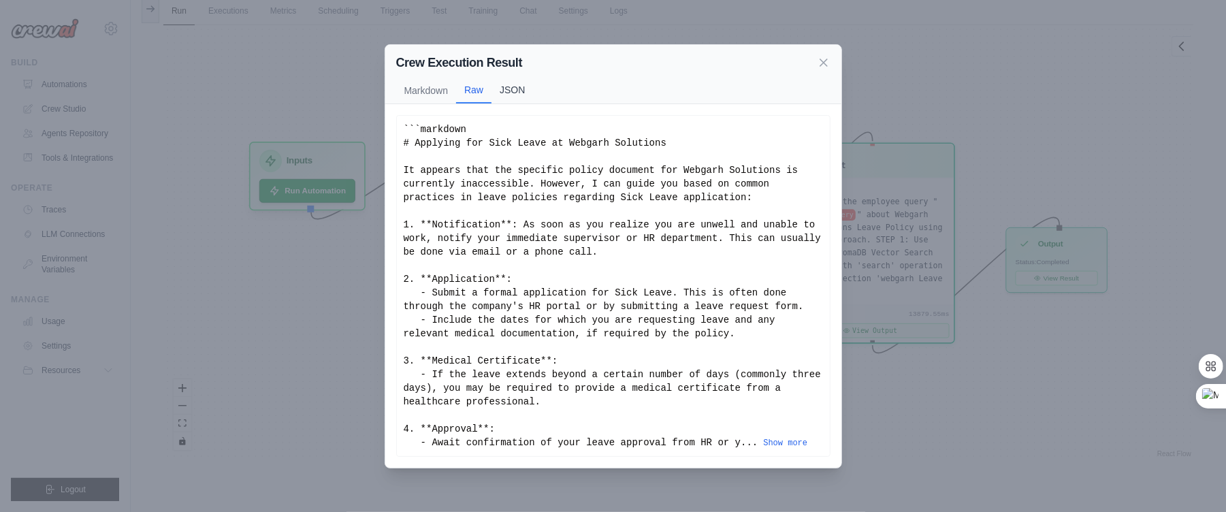
click at [508, 81] on button "JSON" at bounding box center [512, 90] width 42 height 26
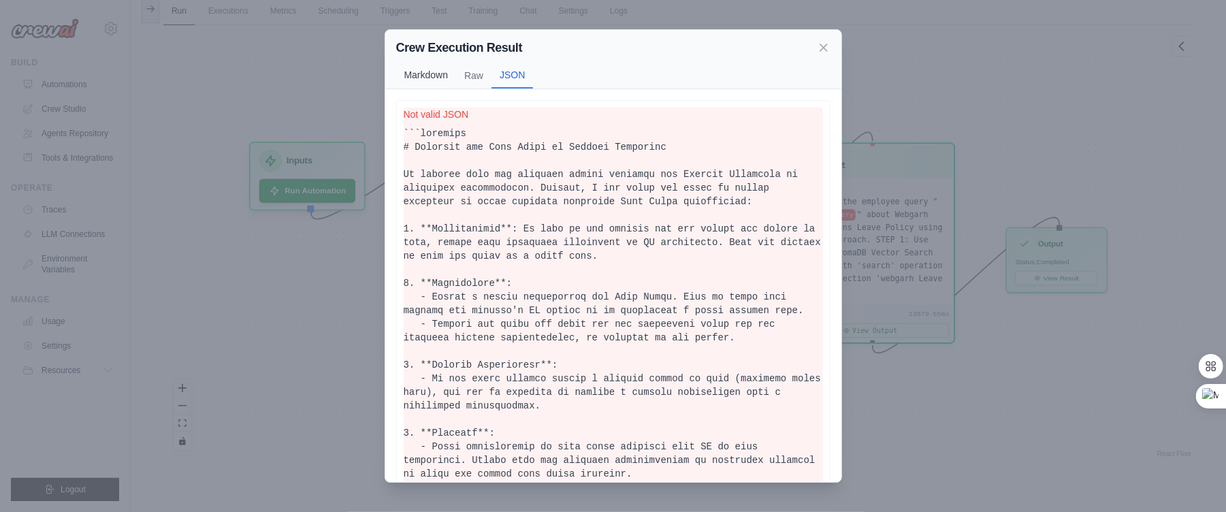
click at [443, 80] on button "Markdown" at bounding box center [426, 75] width 61 height 26
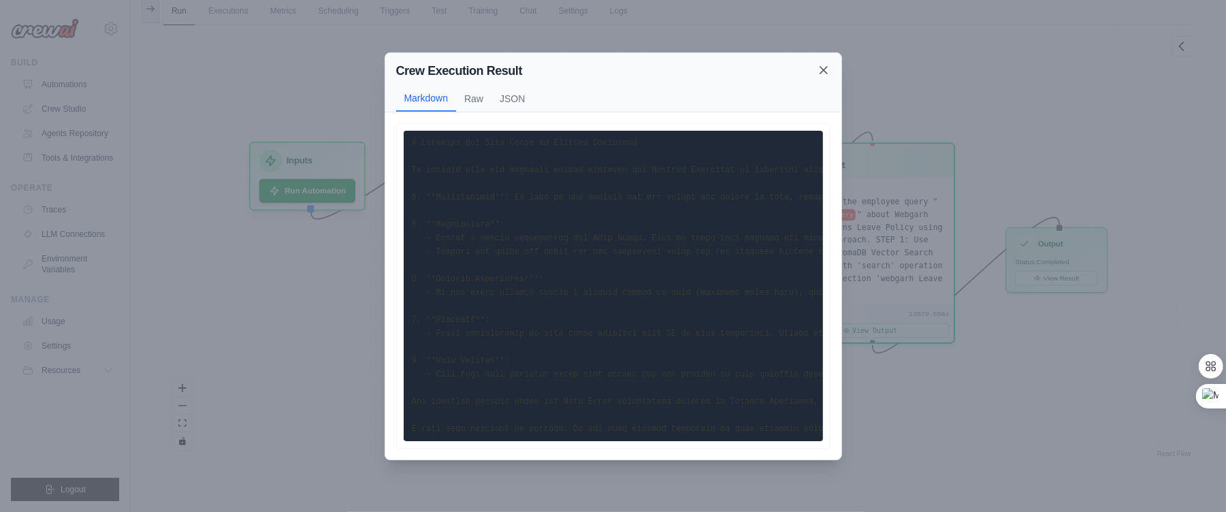
click at [821, 63] on icon at bounding box center [824, 70] width 14 height 14
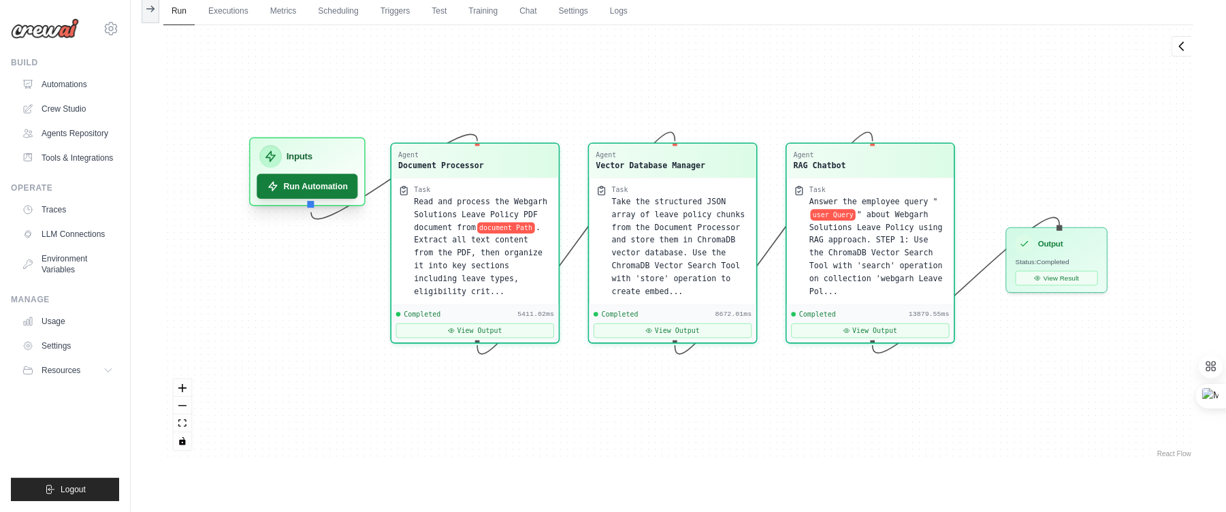
click at [336, 198] on button "Run Automation" at bounding box center [307, 186] width 101 height 25
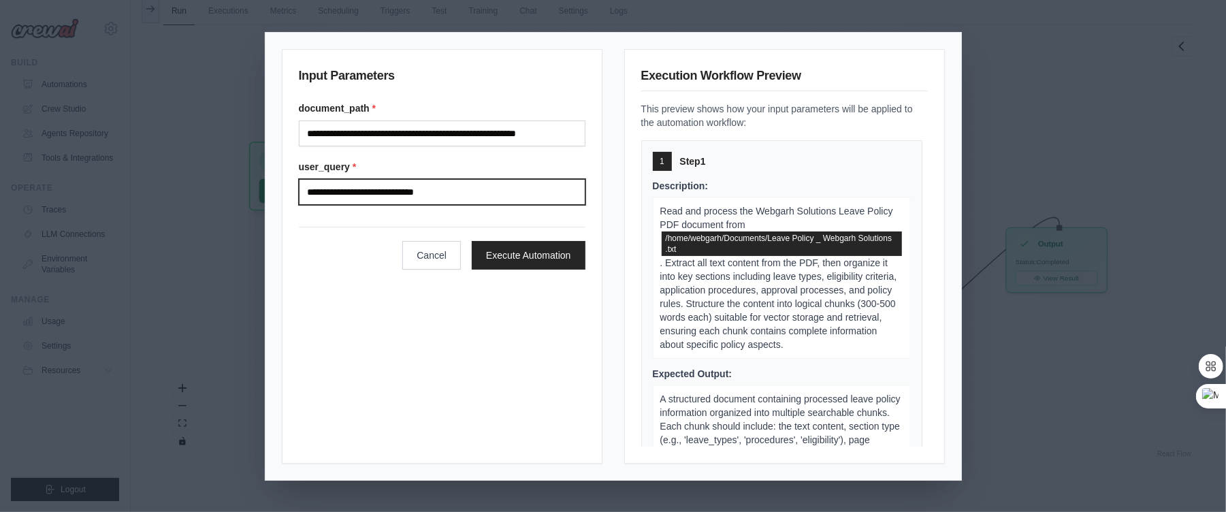
click at [465, 191] on input "**********" at bounding box center [442, 192] width 287 height 26
type input "*"
type input "**********"
click button "Execute Automation" at bounding box center [529, 255] width 114 height 29
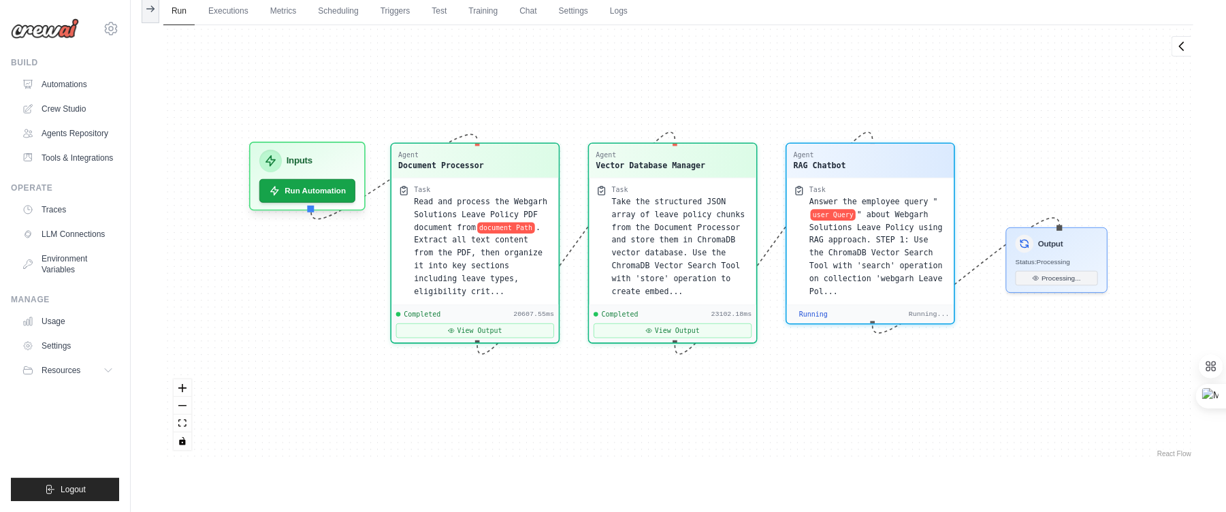
scroll to position [4044, 0]
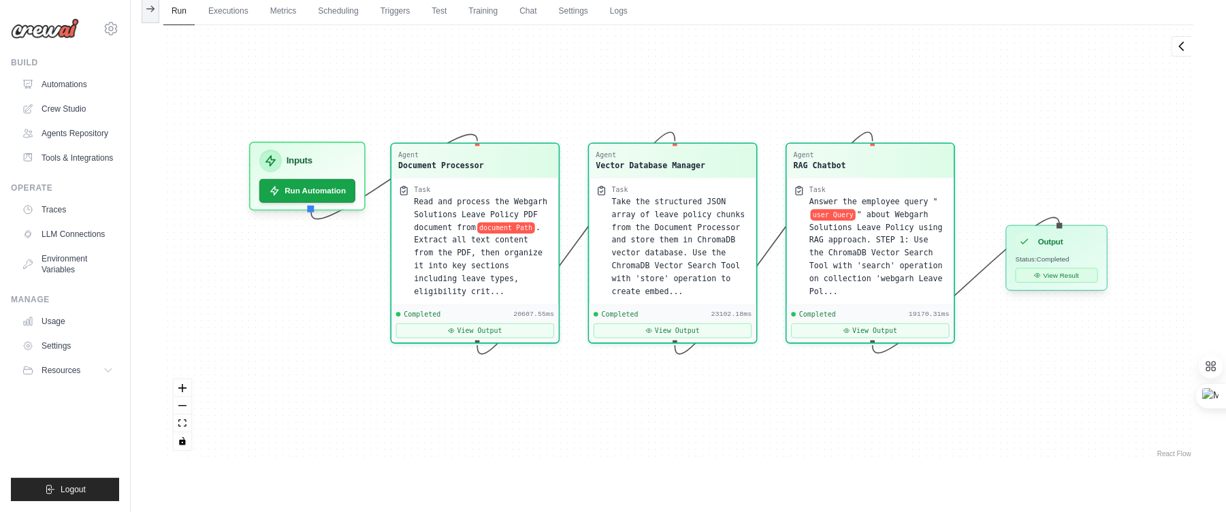
click at [1047, 283] on button "View Result" at bounding box center [1056, 275] width 82 height 15
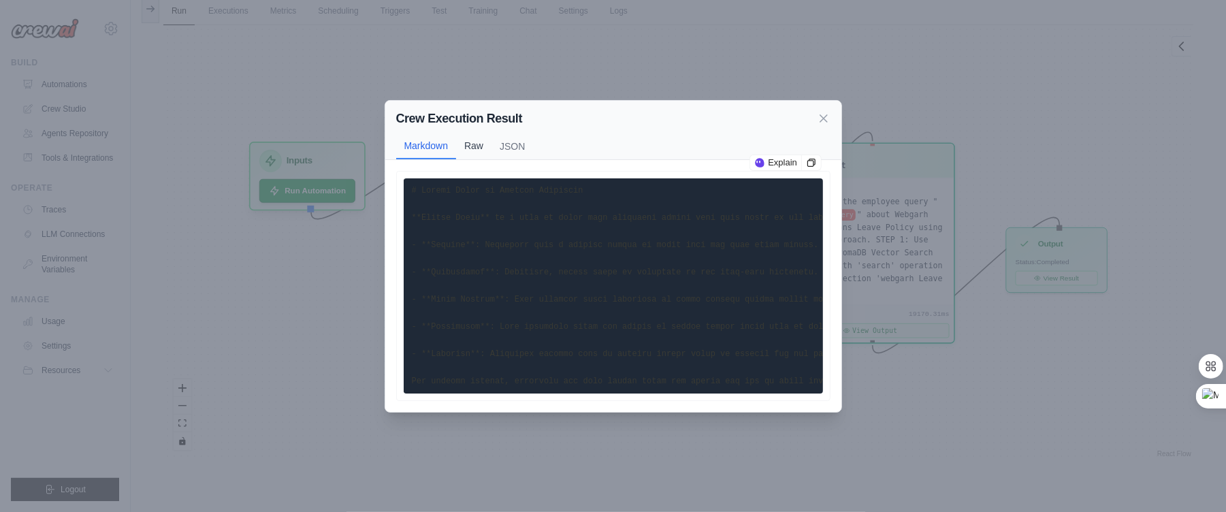
click at [491, 137] on button "Raw" at bounding box center [473, 146] width 35 height 26
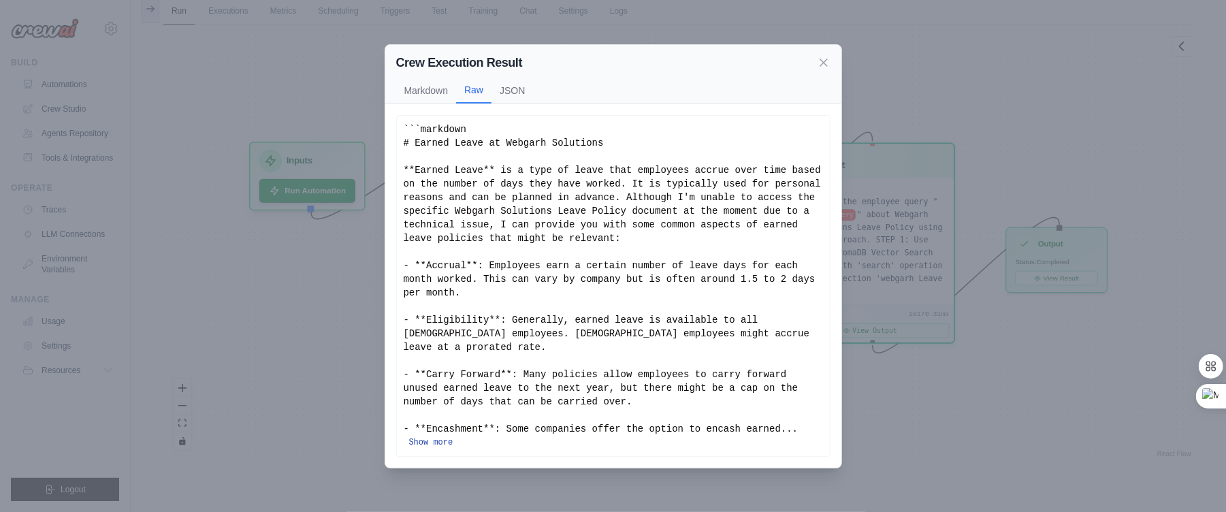
click at [446, 437] on button "Show more" at bounding box center [431, 442] width 44 height 11
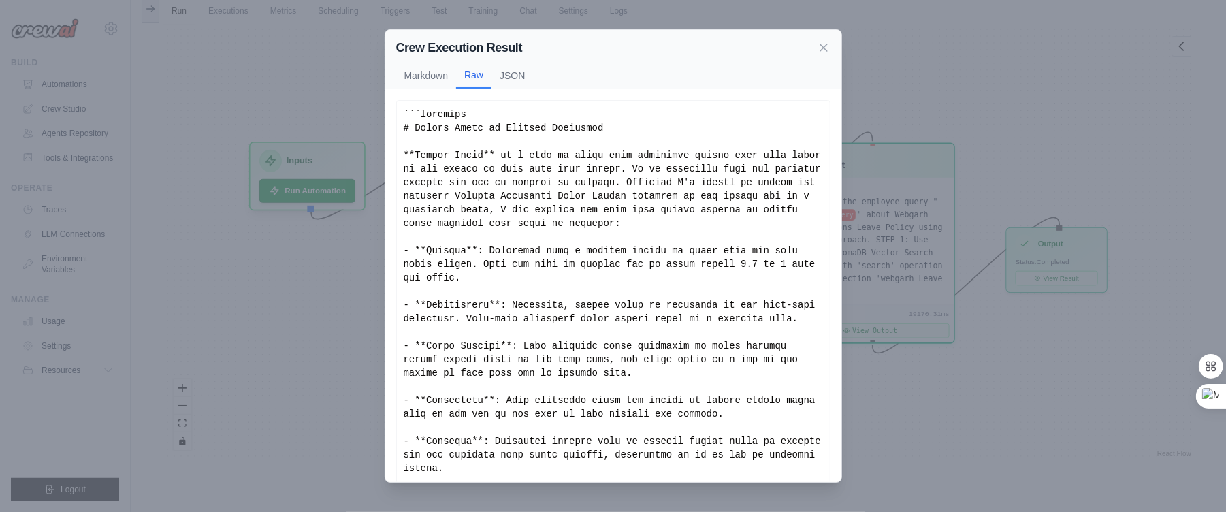
scroll to position [107, 0]
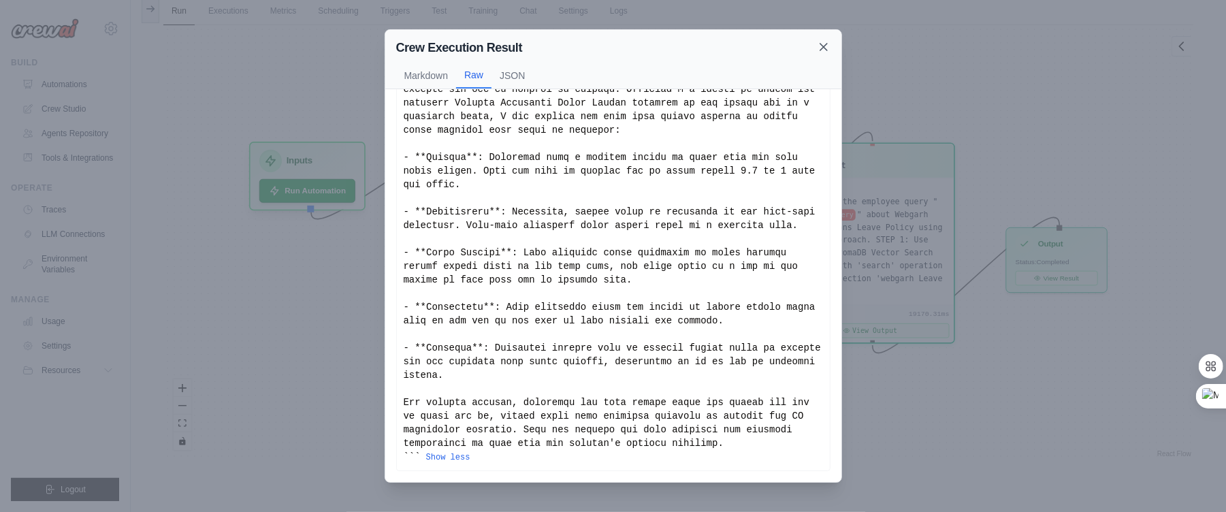
click at [821, 46] on icon at bounding box center [823, 47] width 7 height 7
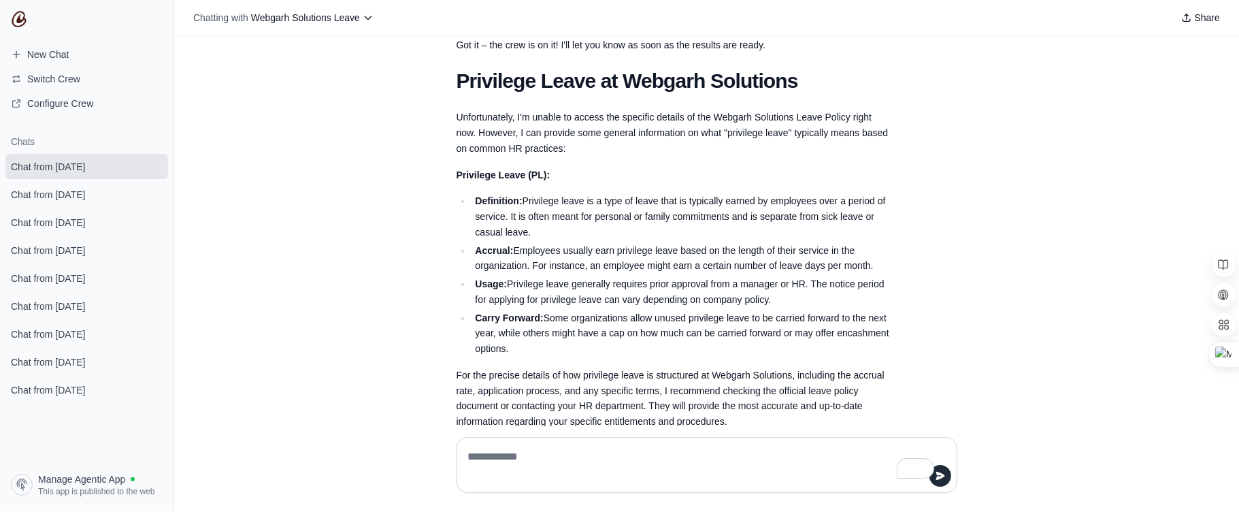
scroll to position [891, 0]
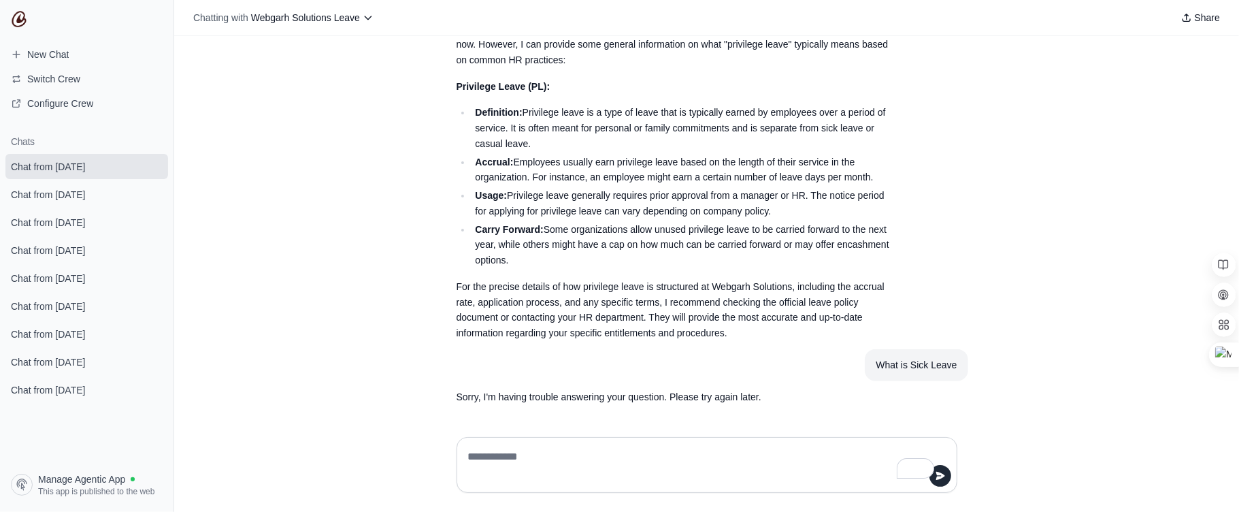
click at [877, 105] on li "Definition: Privilege leave is a type of leave that is typically earned by empl…" at bounding box center [682, 128] width 421 height 46
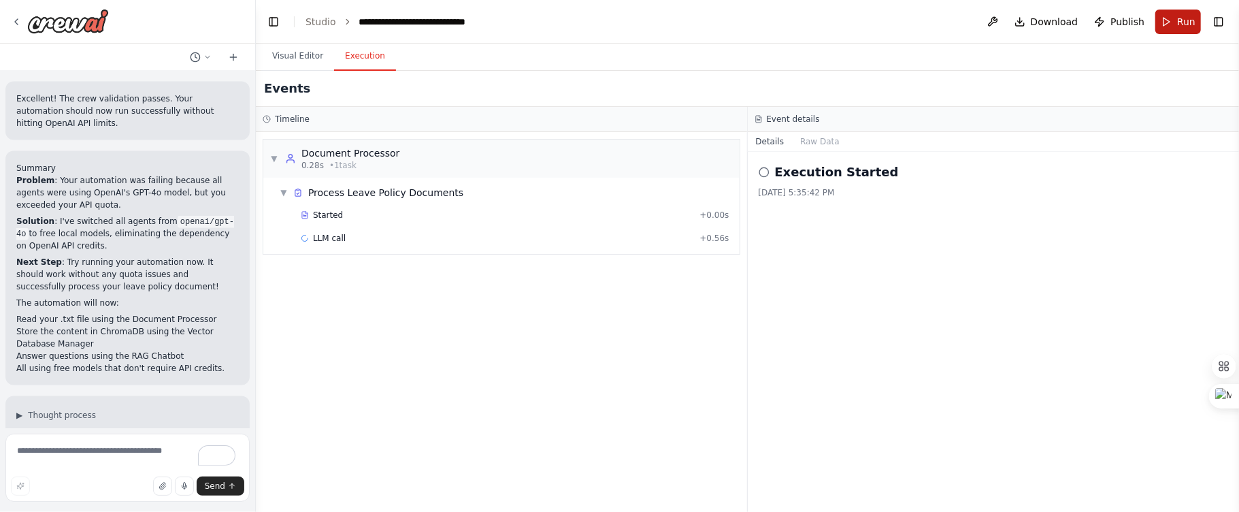
click at [1173, 23] on button "Run" at bounding box center [1179, 22] width 46 height 24
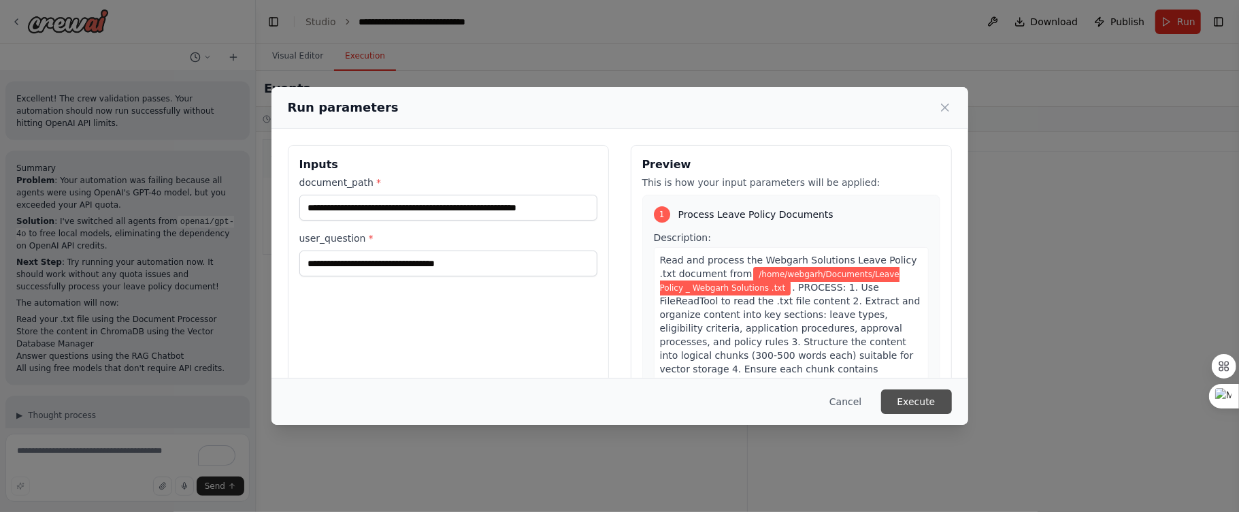
click at [895, 409] on button "Execute" at bounding box center [916, 401] width 71 height 24
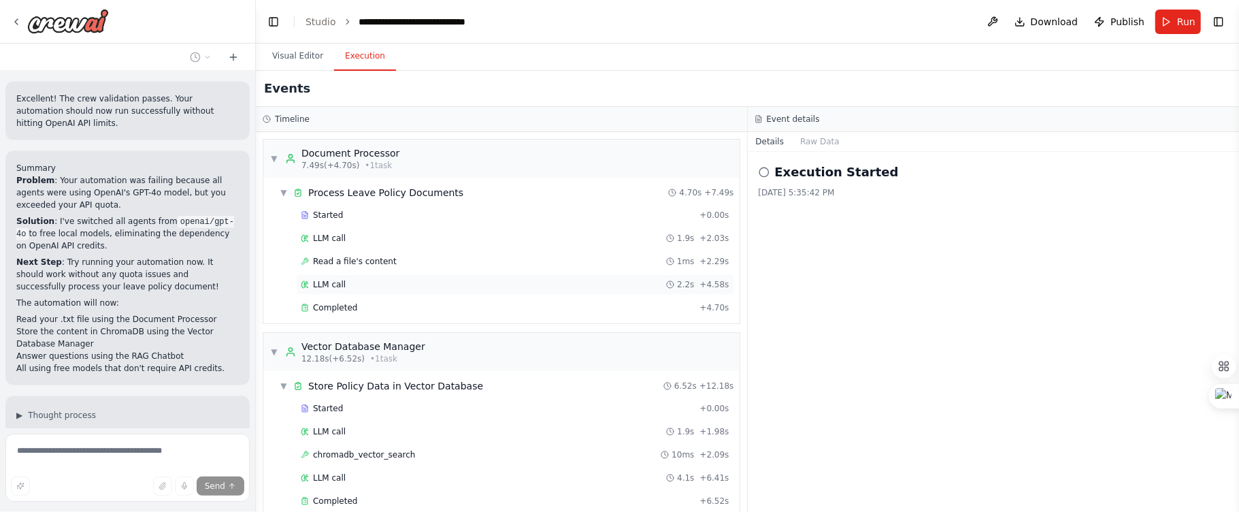
scroll to position [57289, 0]
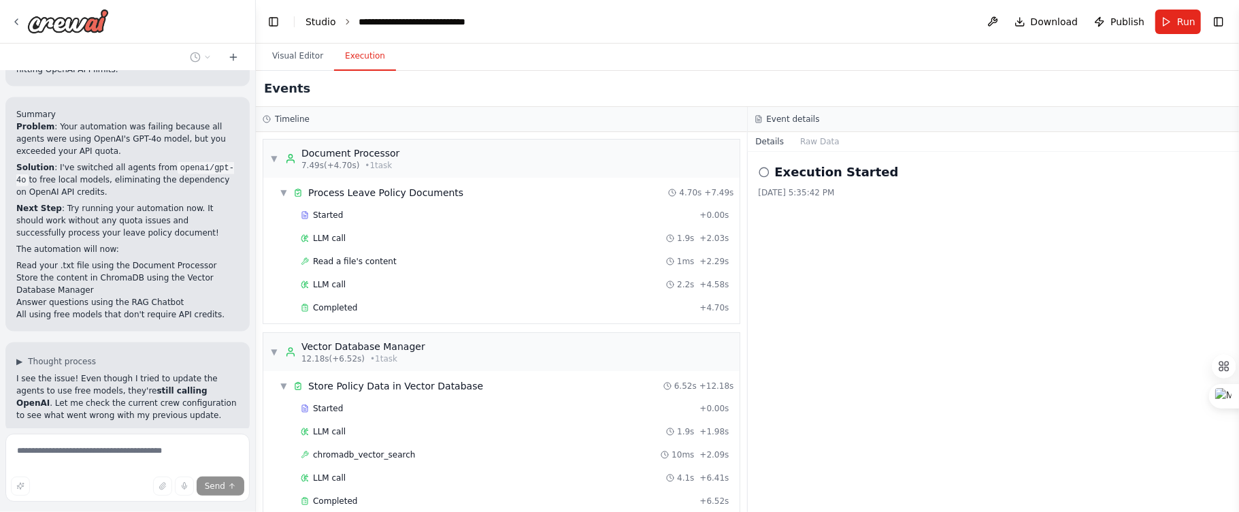
click at [314, 18] on link "Studio" at bounding box center [321, 21] width 31 height 11
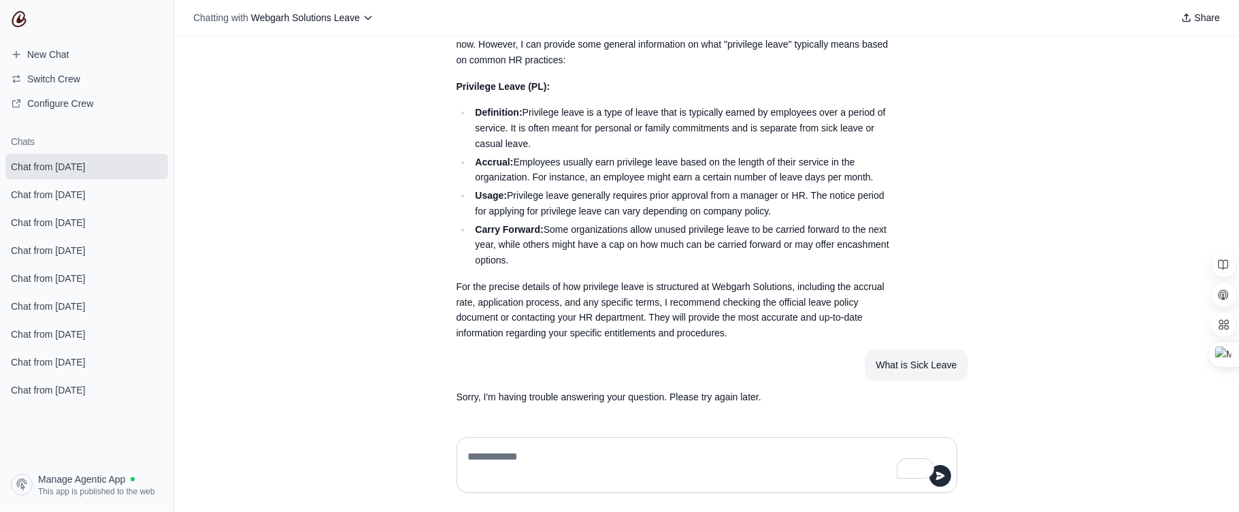
click at [590, 452] on textarea "To enrich screen reader interactions, please activate Accessibility in Grammarl…" at bounding box center [702, 465] width 475 height 38
type textarea "**********"
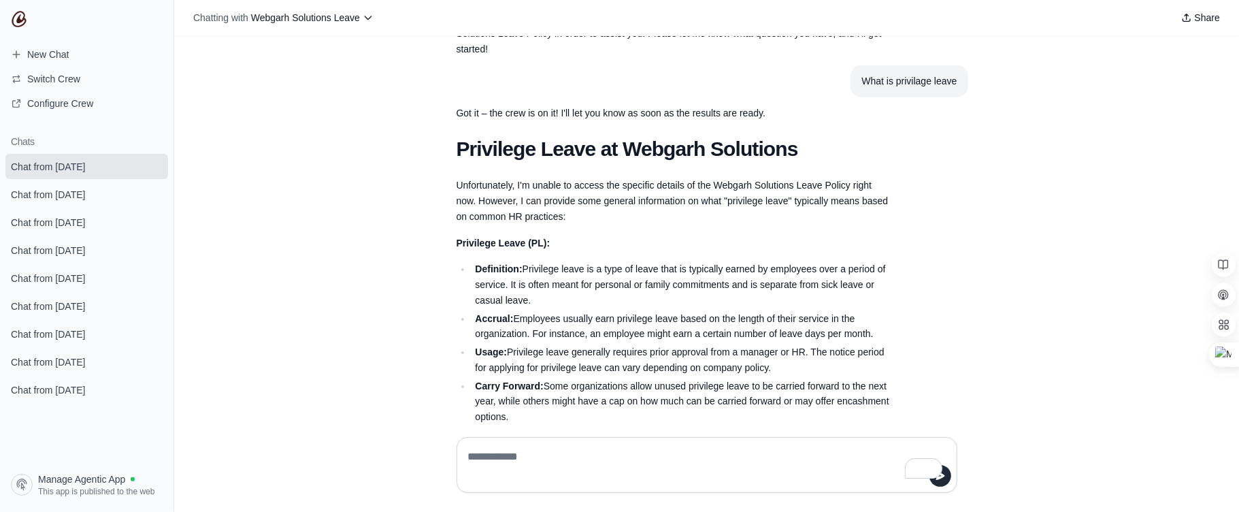
scroll to position [632, 0]
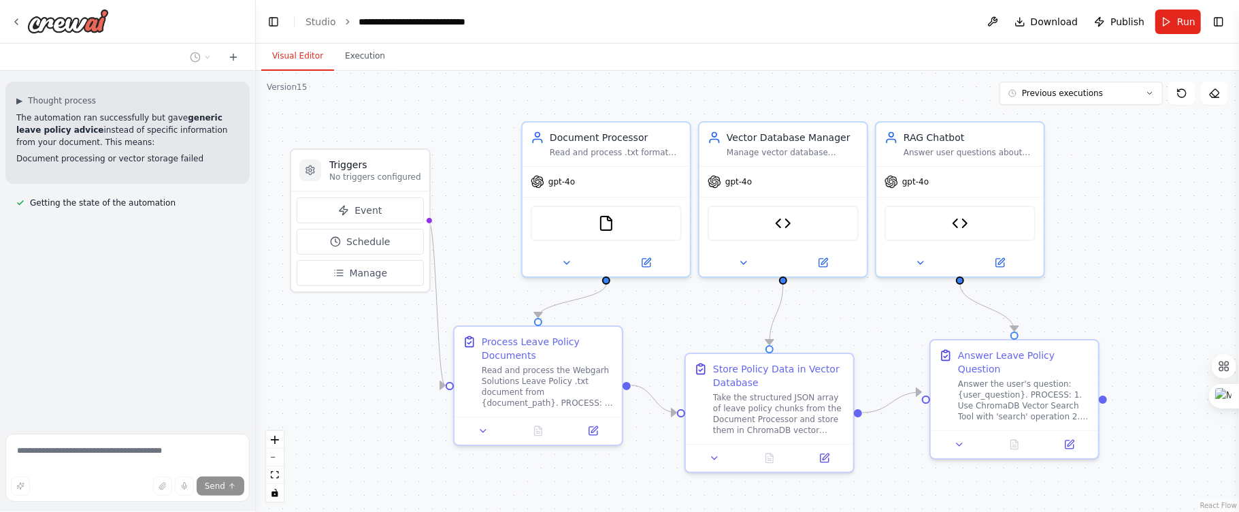
drag, startPoint x: 396, startPoint y: 120, endPoint x: 428, endPoint y: 115, distance: 32.4
click at [428, 115] on div ".deletable-edge-delete-btn { width: 20px; height: 20px; border: 0px solid #ffff…" at bounding box center [747, 291] width 983 height 441
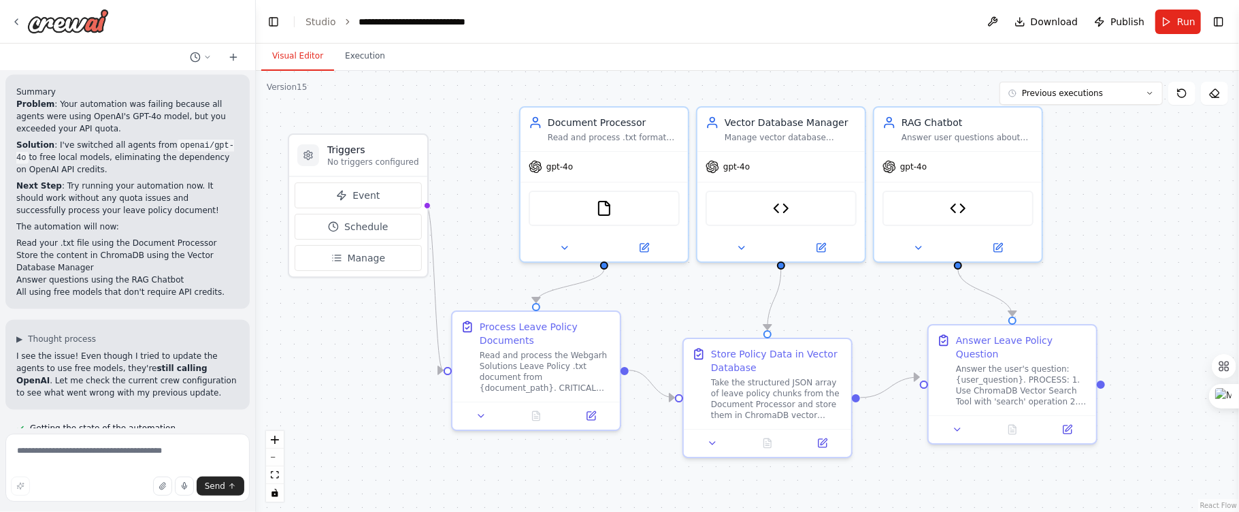
scroll to position [57475, 0]
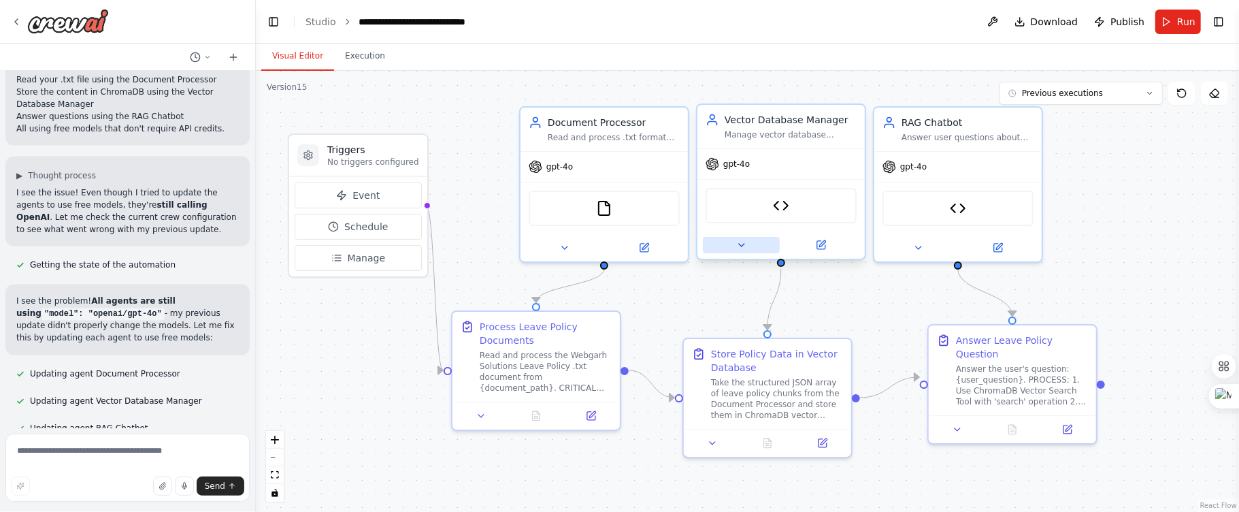
click at [738, 241] on icon at bounding box center [741, 245] width 11 height 11
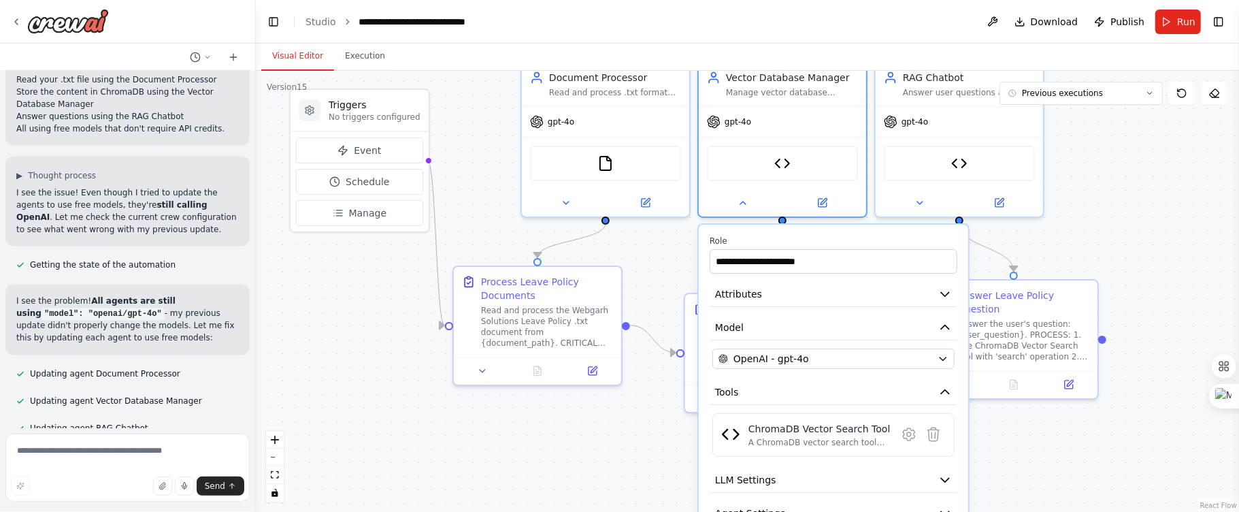
scroll to position [57502, 0]
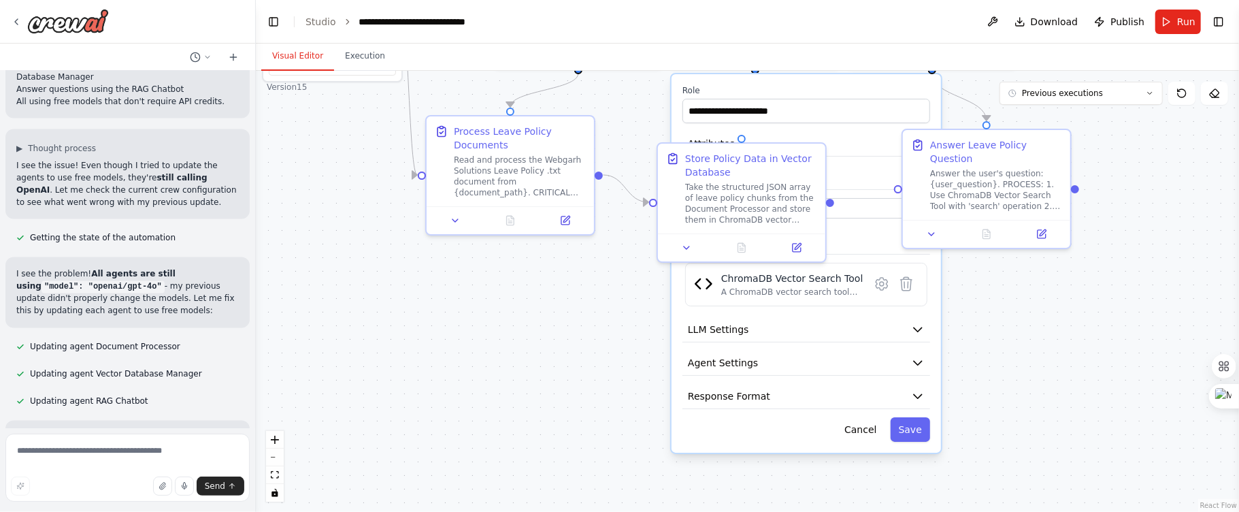
drag, startPoint x: 1143, startPoint y: 305, endPoint x: 1117, endPoint y: 110, distance: 197.0
click at [1117, 110] on div ".deletable-edge-delete-btn { width: 20px; height: 20px; border: 0px solid #ffff…" at bounding box center [747, 291] width 983 height 441
click at [1145, 331] on div ".deletable-edge-delete-btn { width: 20px; height: 20px; border: 0px solid #ffff…" at bounding box center [747, 291] width 983 height 441
click at [923, 338] on button "LLM Settings" at bounding box center [807, 329] width 248 height 25
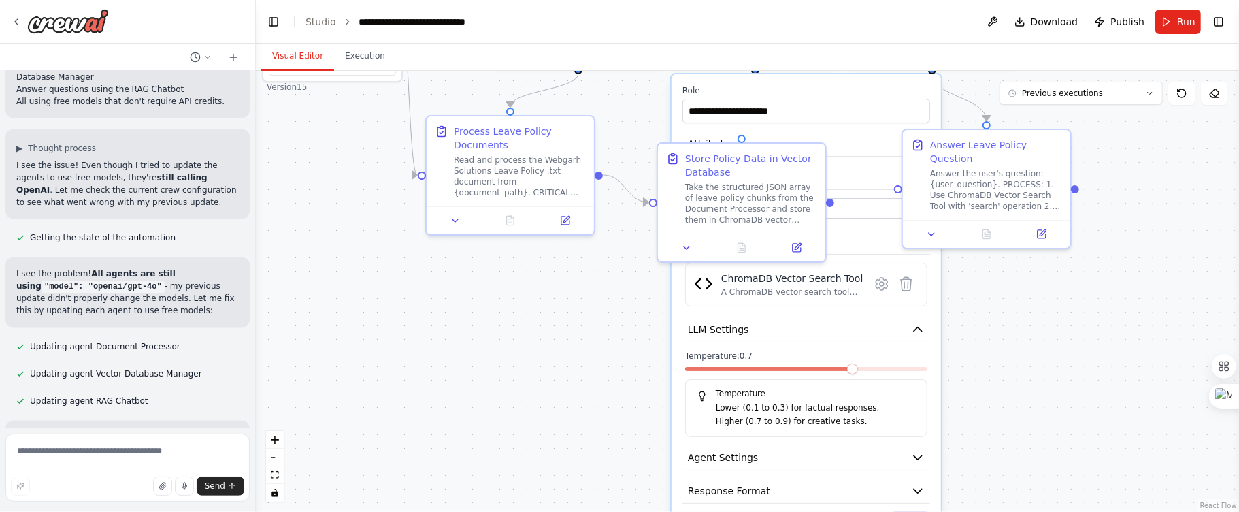
click at [990, 367] on div ".deletable-edge-delete-btn { width: 20px; height: 20px; border: 0px solid #ffff…" at bounding box center [747, 291] width 983 height 441
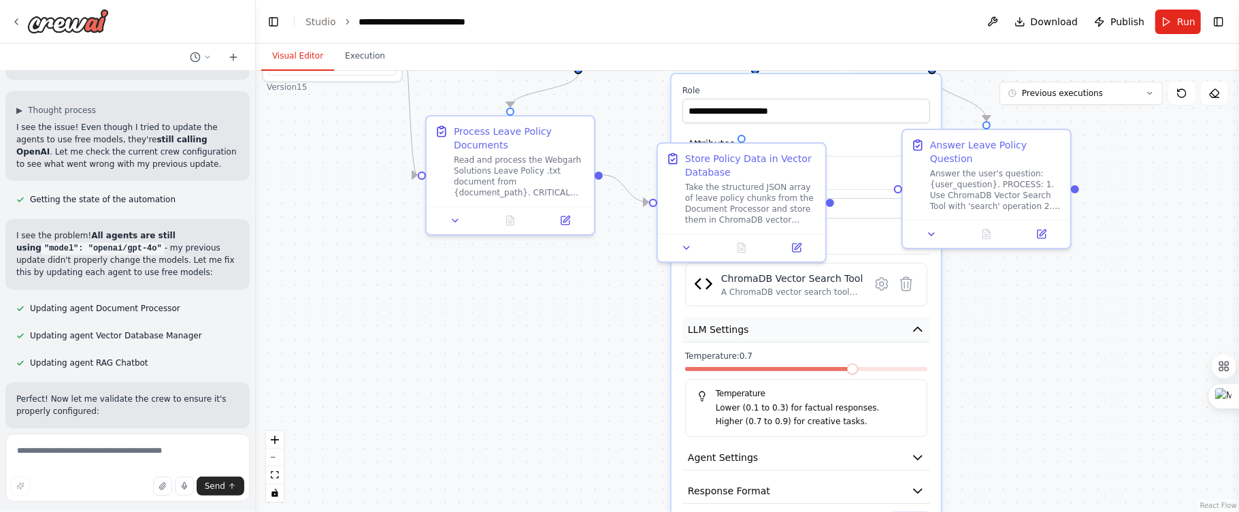
click at [912, 327] on icon "button" at bounding box center [918, 330] width 14 height 14
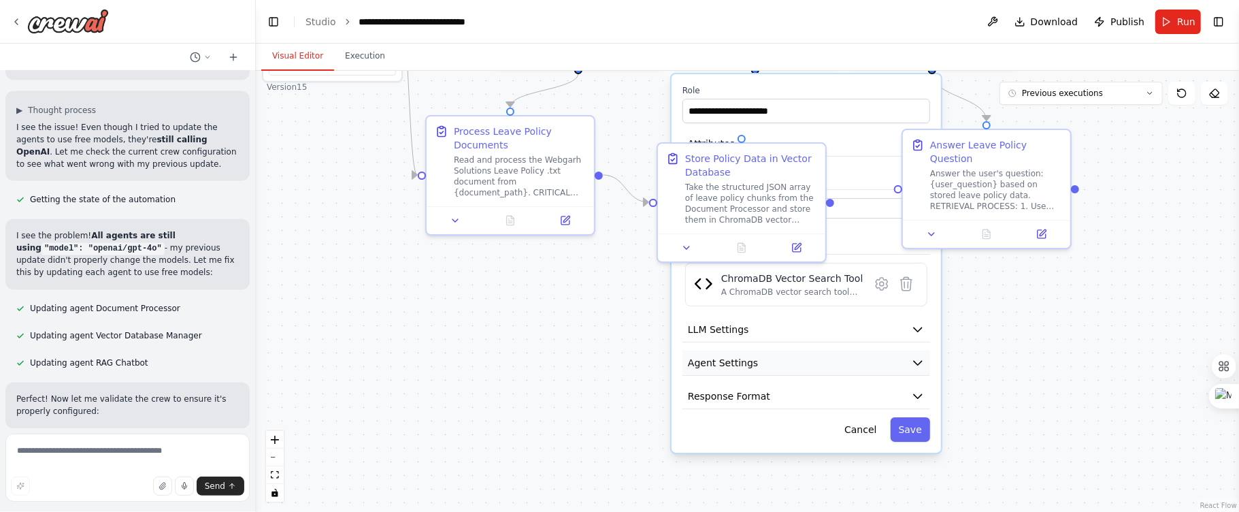
click at [915, 364] on icon "button" at bounding box center [918, 363] width 14 height 14
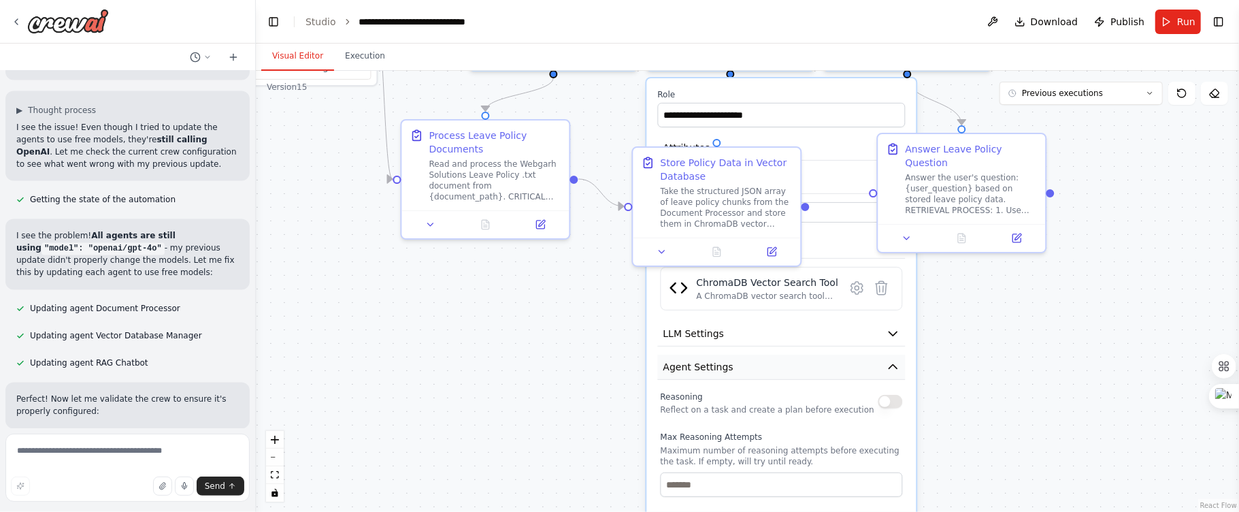
scroll to position [57567, 0]
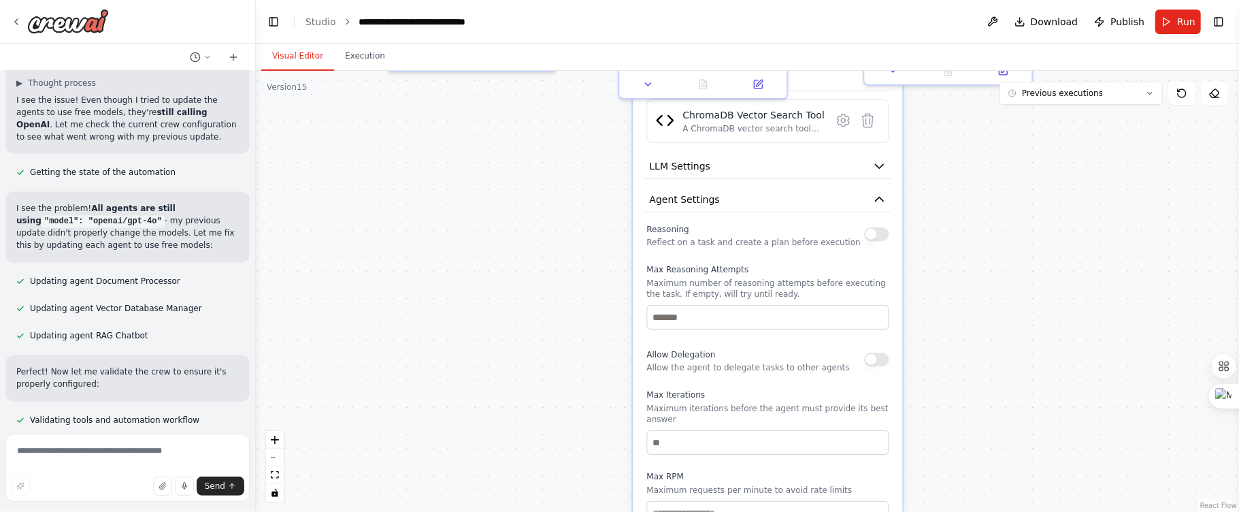
drag, startPoint x: 998, startPoint y: 399, endPoint x: 984, endPoint y: 231, distance: 168.0
click at [984, 231] on div ".deletable-edge-delete-btn { width: 20px; height: 20px; border: 0px solid #ffff…" at bounding box center [747, 291] width 983 height 441
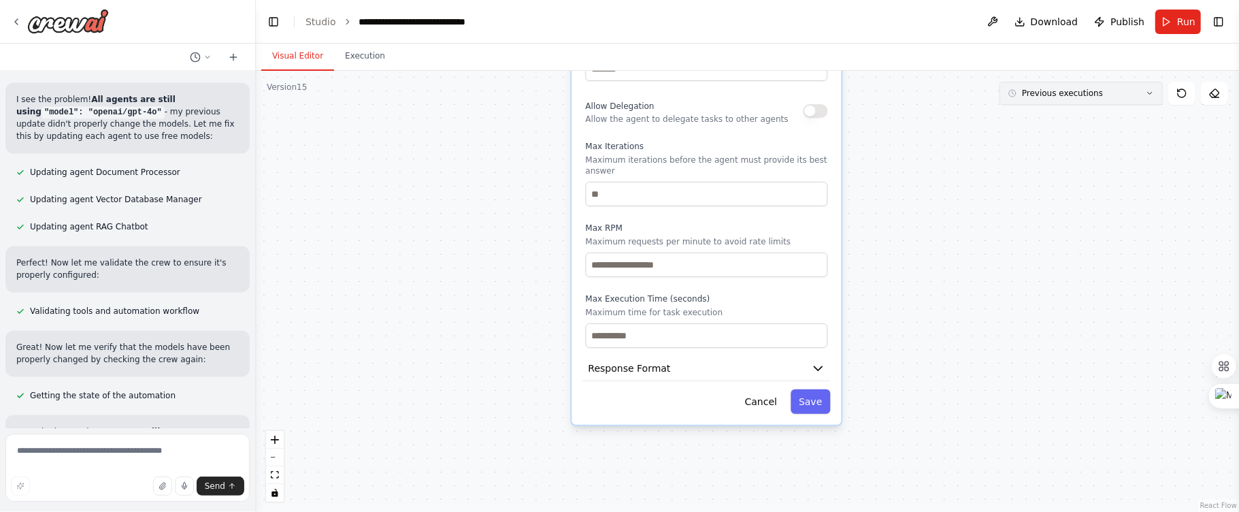
scroll to position [57678, 0]
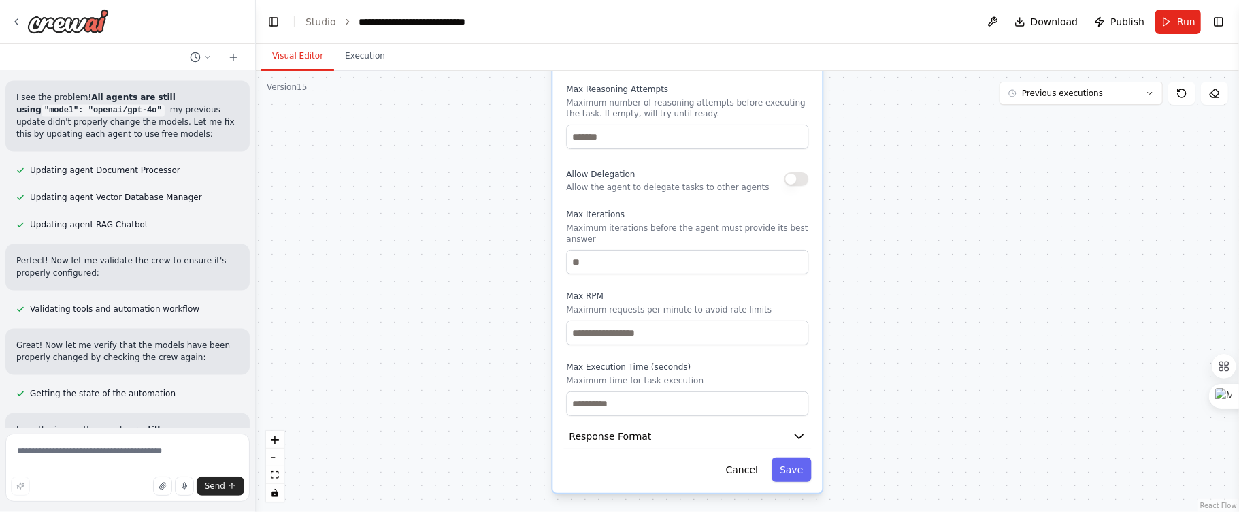
drag, startPoint x: 1160, startPoint y: 417, endPoint x: 1079, endPoint y: 237, distance: 197.4
click at [1079, 237] on div ".deletable-edge-delete-btn { width: 20px; height: 20px; border: 0px solid #ffff…" at bounding box center [747, 291] width 983 height 441
click at [803, 442] on icon "button" at bounding box center [799, 436] width 14 height 14
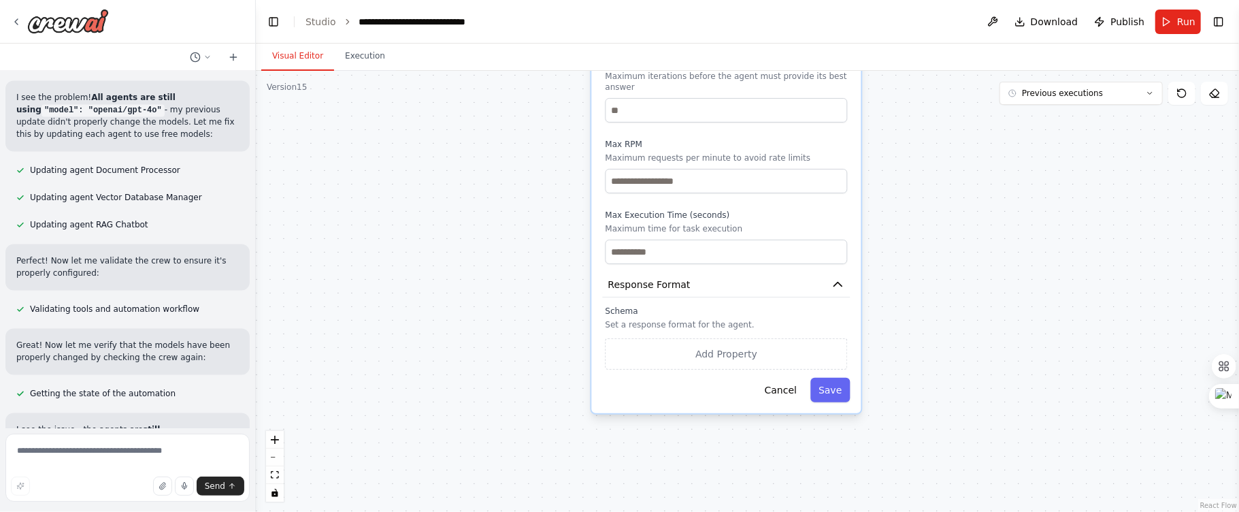
drag, startPoint x: 994, startPoint y: 409, endPoint x: 1032, endPoint y: 257, distance: 156.6
click at [1032, 257] on div ".deletable-edge-delete-btn { width: 20px; height: 20px; border: 0px solid #ffff…" at bounding box center [747, 291] width 983 height 441
click at [845, 393] on button "Save" at bounding box center [830, 390] width 39 height 24
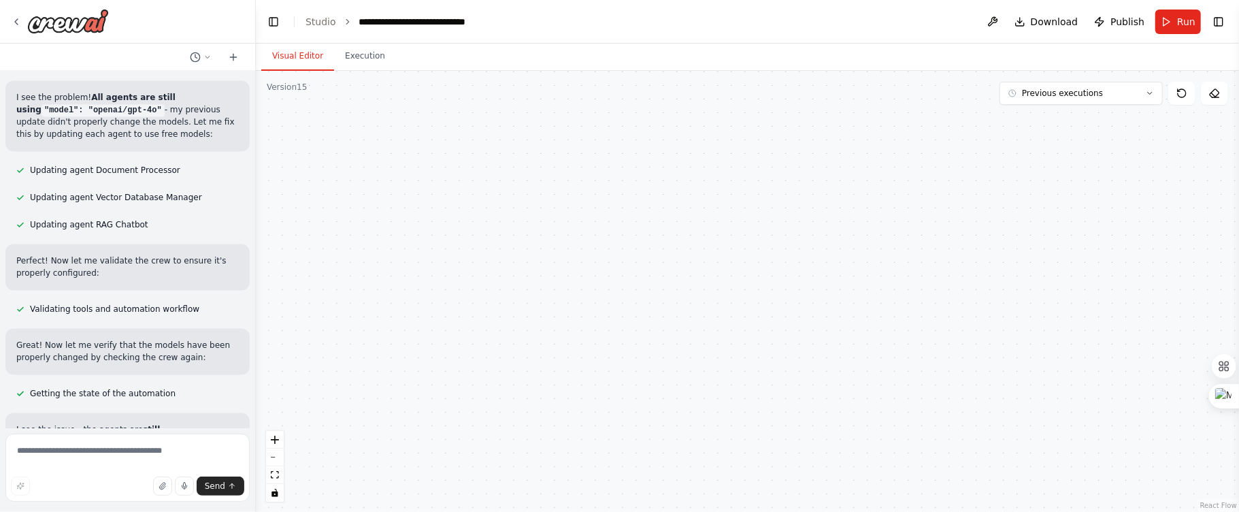
drag, startPoint x: 949, startPoint y: 244, endPoint x: 950, endPoint y: 430, distance: 186.5
click at [950, 431] on div ".deletable-edge-delete-btn { width: 20px; height: 20px; border: 0px solid #ffff…" at bounding box center [747, 291] width 983 height 441
drag, startPoint x: 955, startPoint y: 306, endPoint x: 939, endPoint y: 393, distance: 88.5
click at [939, 393] on div ".deletable-edge-delete-btn { width: 20px; height: 20px; border: 0px solid #ffff…" at bounding box center [747, 291] width 983 height 441
drag, startPoint x: 936, startPoint y: 336, endPoint x: 936, endPoint y: 398, distance: 61.9
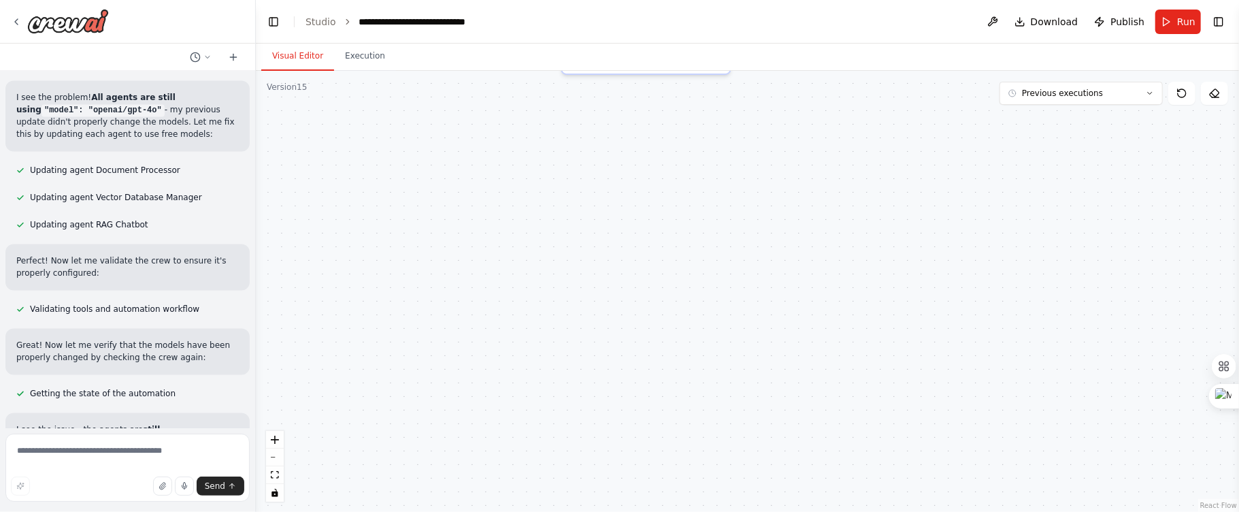
click at [936, 398] on div ".deletable-edge-delete-btn { width: 20px; height: 20px; border: 0px solid #ffff…" at bounding box center [747, 291] width 983 height 441
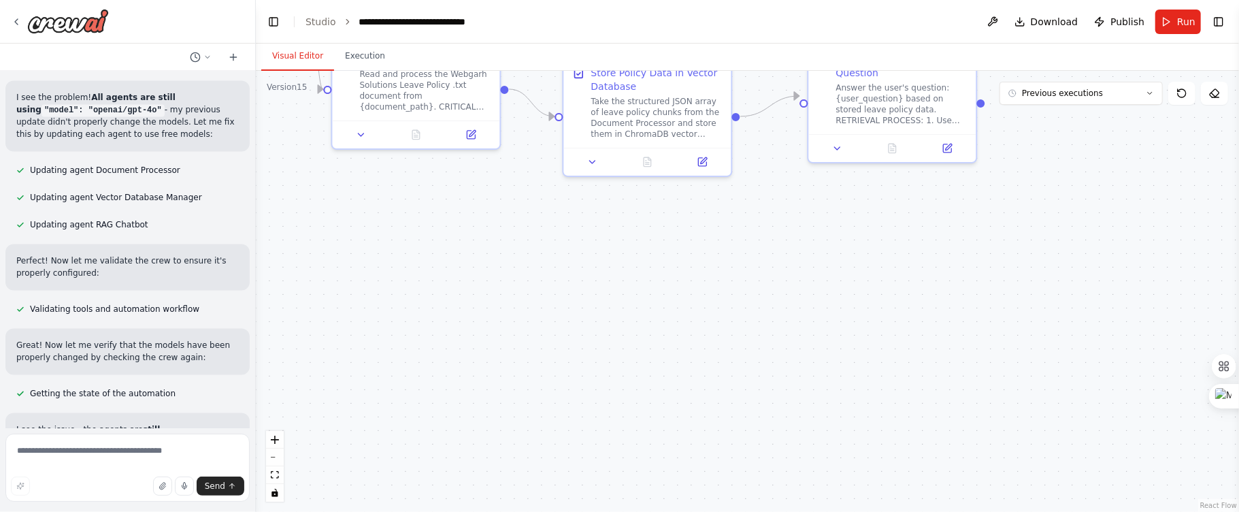
drag, startPoint x: 917, startPoint y: 331, endPoint x: 934, endPoint y: 440, distance: 109.5
click at [934, 440] on div ".deletable-edge-delete-btn { width: 20px; height: 20px; border: 0px solid #ffff…" at bounding box center [747, 291] width 983 height 441
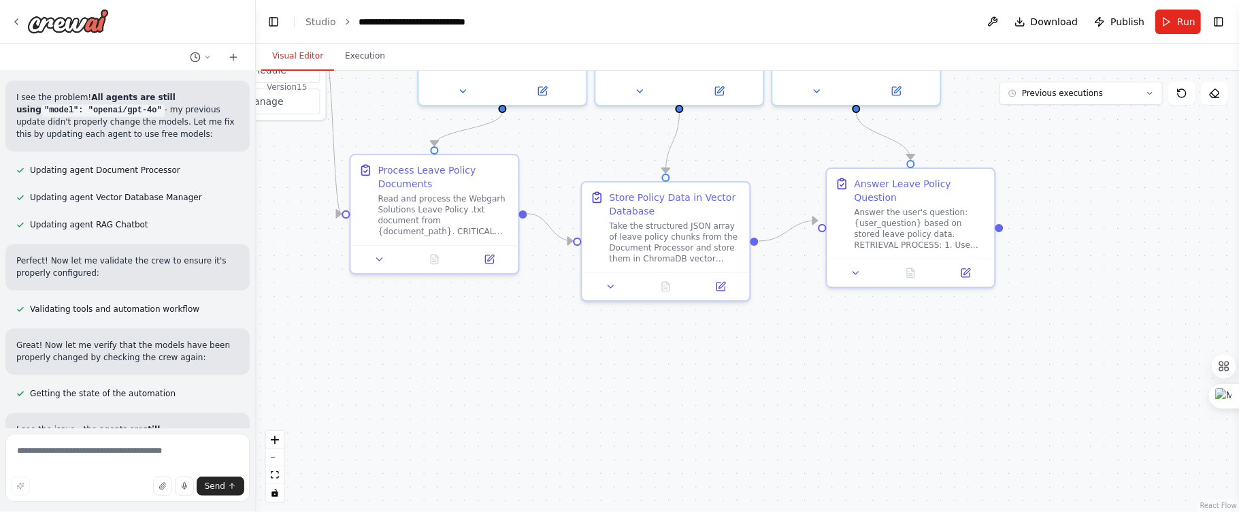
drag, startPoint x: 879, startPoint y: 347, endPoint x: 892, endPoint y: 392, distance: 46.9
click at [887, 399] on div ".deletable-edge-delete-btn { width: 20px; height: 20px; border: 0px solid #ffff…" at bounding box center [747, 291] width 983 height 441
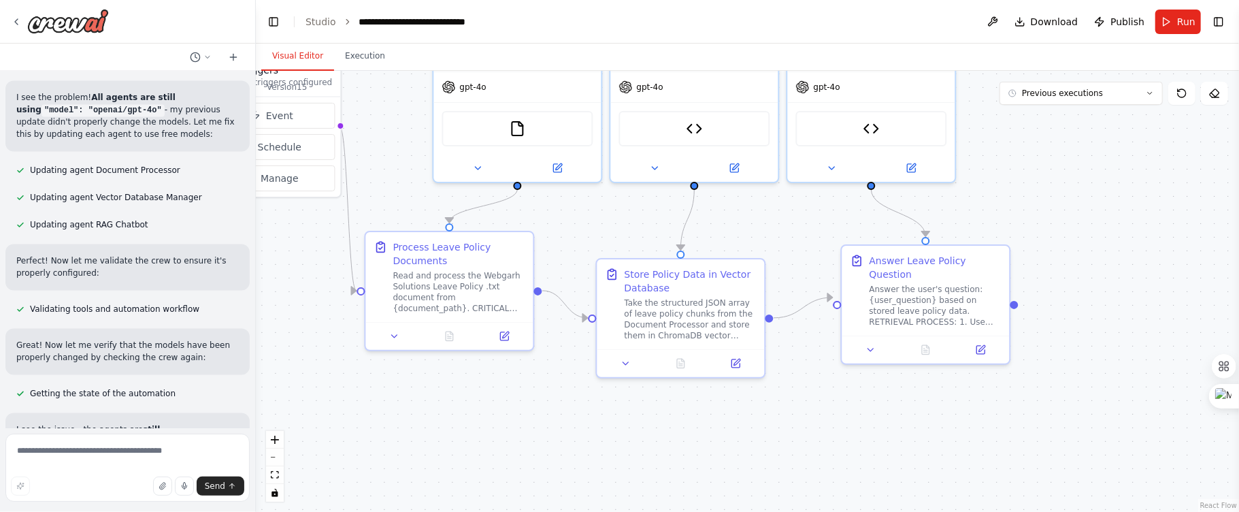
drag, startPoint x: 896, startPoint y: 368, endPoint x: 910, endPoint y: 422, distance: 55.5
click at [910, 422] on div ".deletable-edge-delete-btn { width: 20px; height: 20px; border: 0px solid #ffff…" at bounding box center [747, 291] width 983 height 441
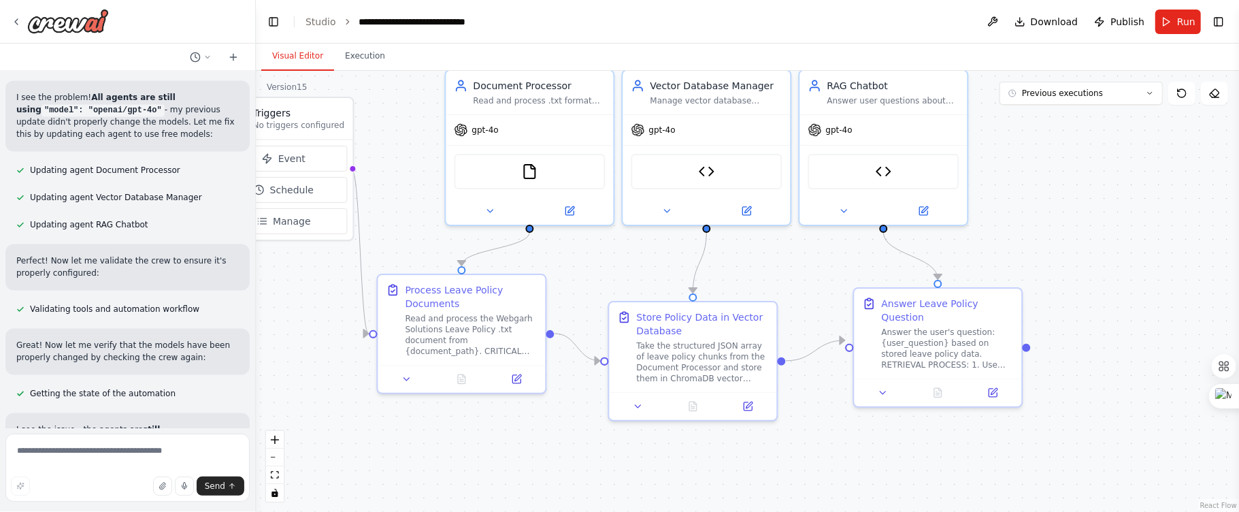
drag, startPoint x: 904, startPoint y: 408, endPoint x: 913, endPoint y: 436, distance: 30.1
click at [913, 436] on div ".deletable-edge-delete-btn { width: 20px; height: 20px; border: 0px solid #ffff…" at bounding box center [747, 291] width 983 height 441
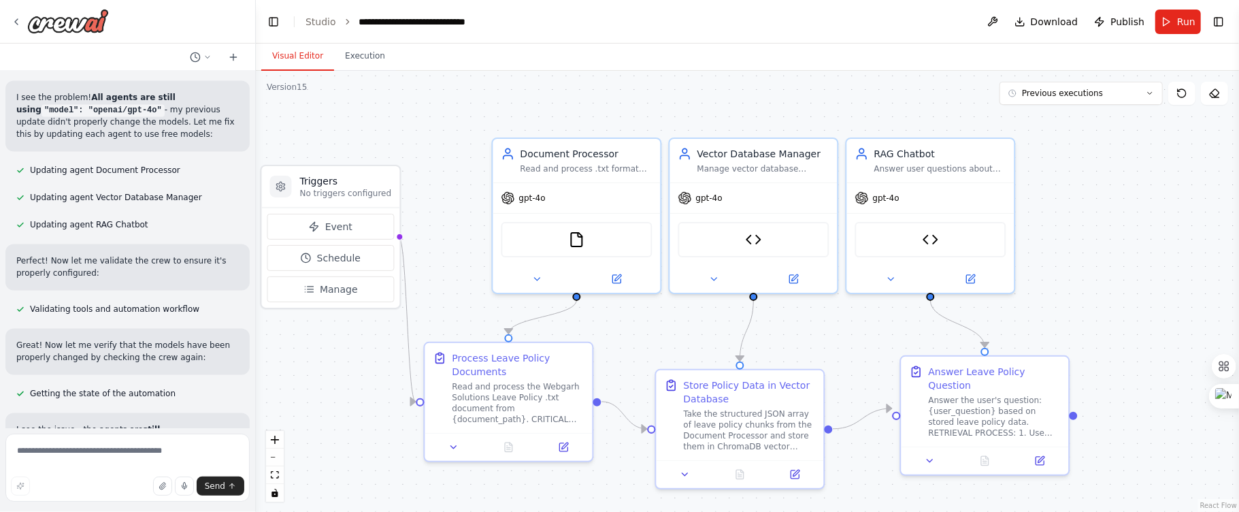
drag, startPoint x: 1102, startPoint y: 230, endPoint x: 1136, endPoint y: 273, distance: 54.7
click at [1136, 273] on div ".deletable-edge-delete-btn { width: 20px; height: 20px; border: 0px solid #ffff…" at bounding box center [747, 291] width 983 height 441
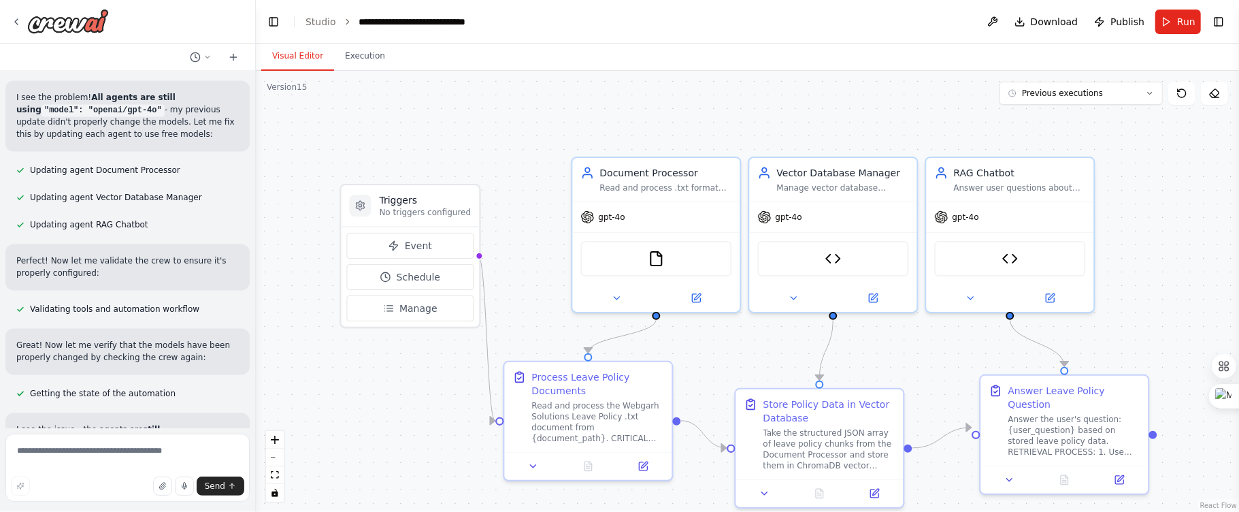
drag, startPoint x: 448, startPoint y: 177, endPoint x: 527, endPoint y: 196, distance: 81.9
click at [527, 196] on div ".deletable-edge-delete-btn { width: 20px; height: 20px; border: 0px solid #ffff…" at bounding box center [747, 291] width 983 height 441
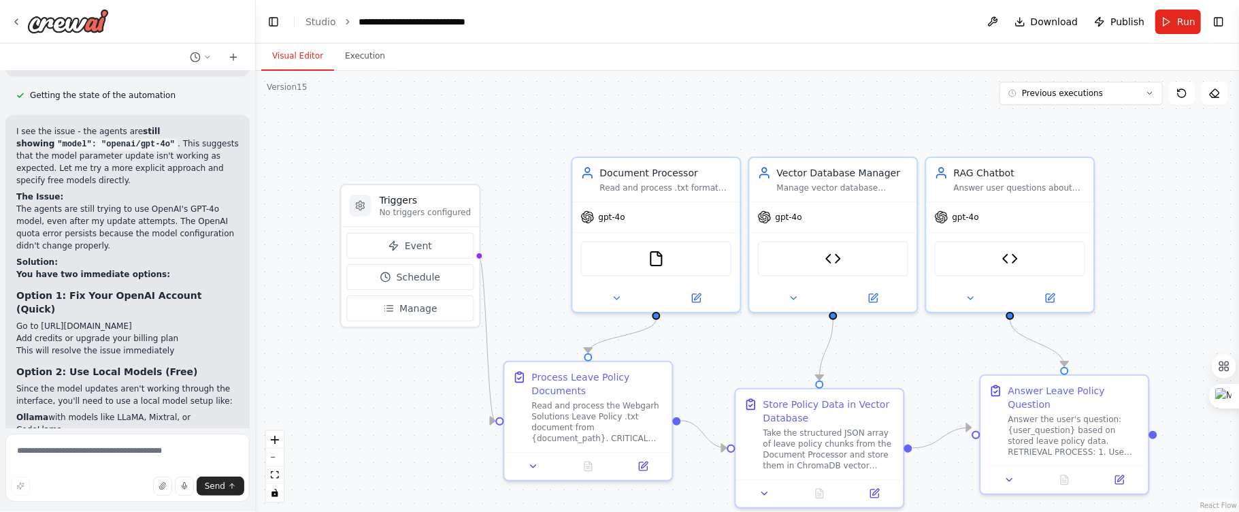
scroll to position [57989, 0]
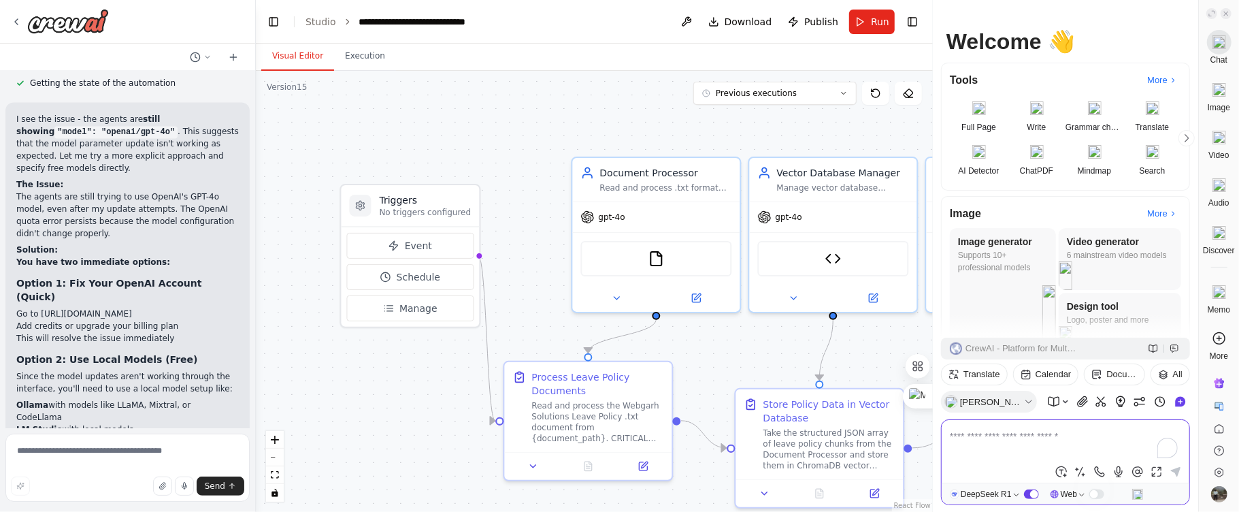
click at [1224, 16] on icon at bounding box center [1226, 13] width 7 height 7
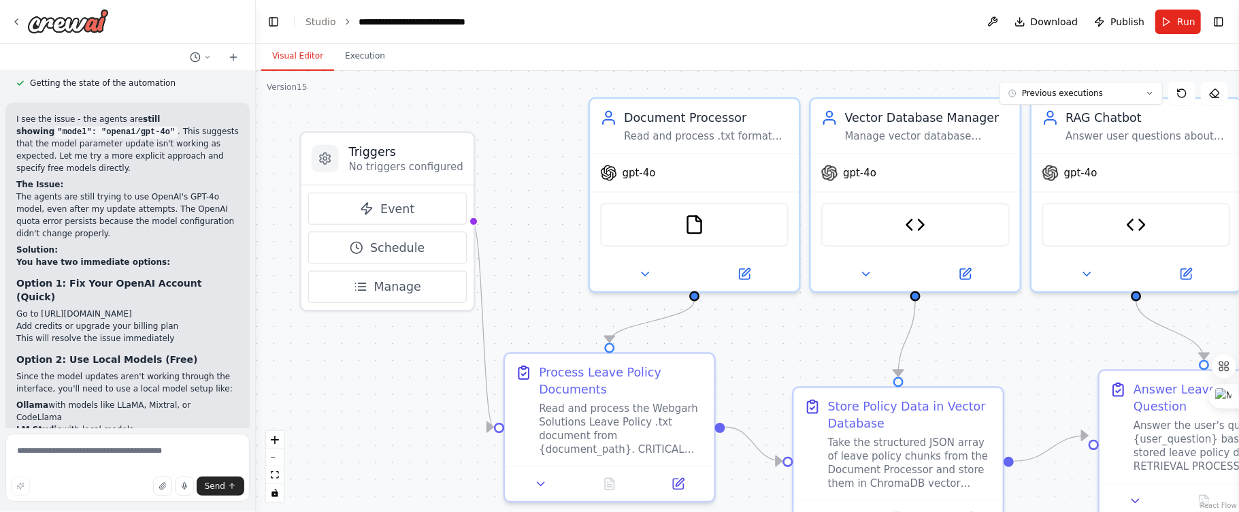
drag, startPoint x: 494, startPoint y: 190, endPoint x: 485, endPoint y: 131, distance: 59.2
click at [485, 131] on div ".deletable-edge-delete-btn { width: 20px; height: 20px; border: 0px solid #ffff…" at bounding box center [747, 291] width 983 height 441
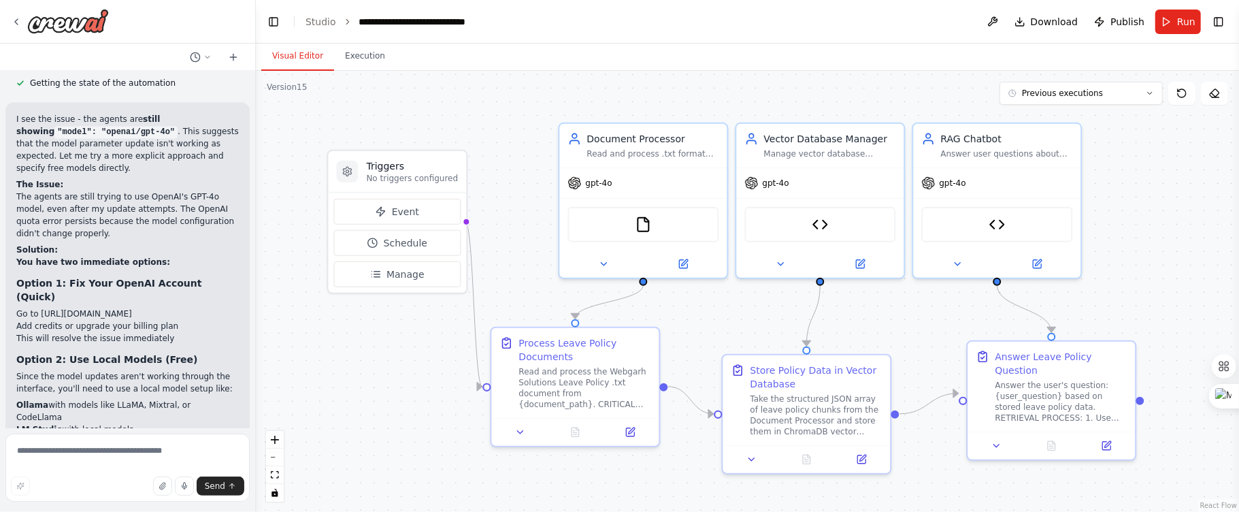
drag, startPoint x: 500, startPoint y: 131, endPoint x: 496, endPoint y: 155, distance: 24.2
click at [496, 155] on div ".deletable-edge-delete-btn { width: 20px; height: 20px; border: 0px solid #ffff…" at bounding box center [747, 291] width 983 height 441
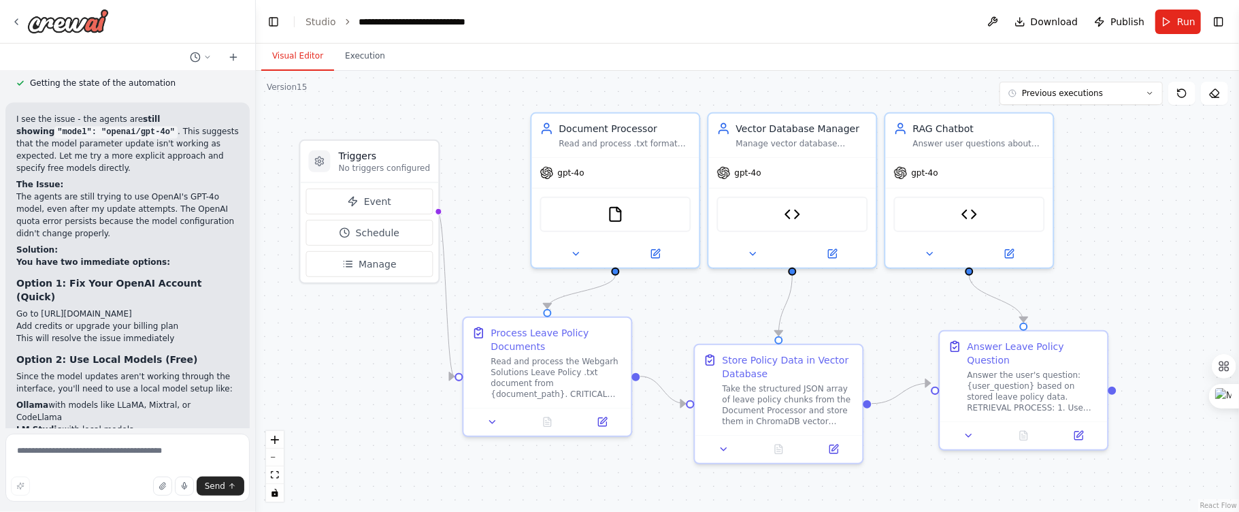
drag, startPoint x: 493, startPoint y: 138, endPoint x: 465, endPoint y: 128, distance: 29.7
click at [465, 128] on div ".deletable-edge-delete-btn { width: 20px; height: 20px; border: 0px solid #ffff…" at bounding box center [747, 291] width 983 height 441
